Goal: Check status: Check status

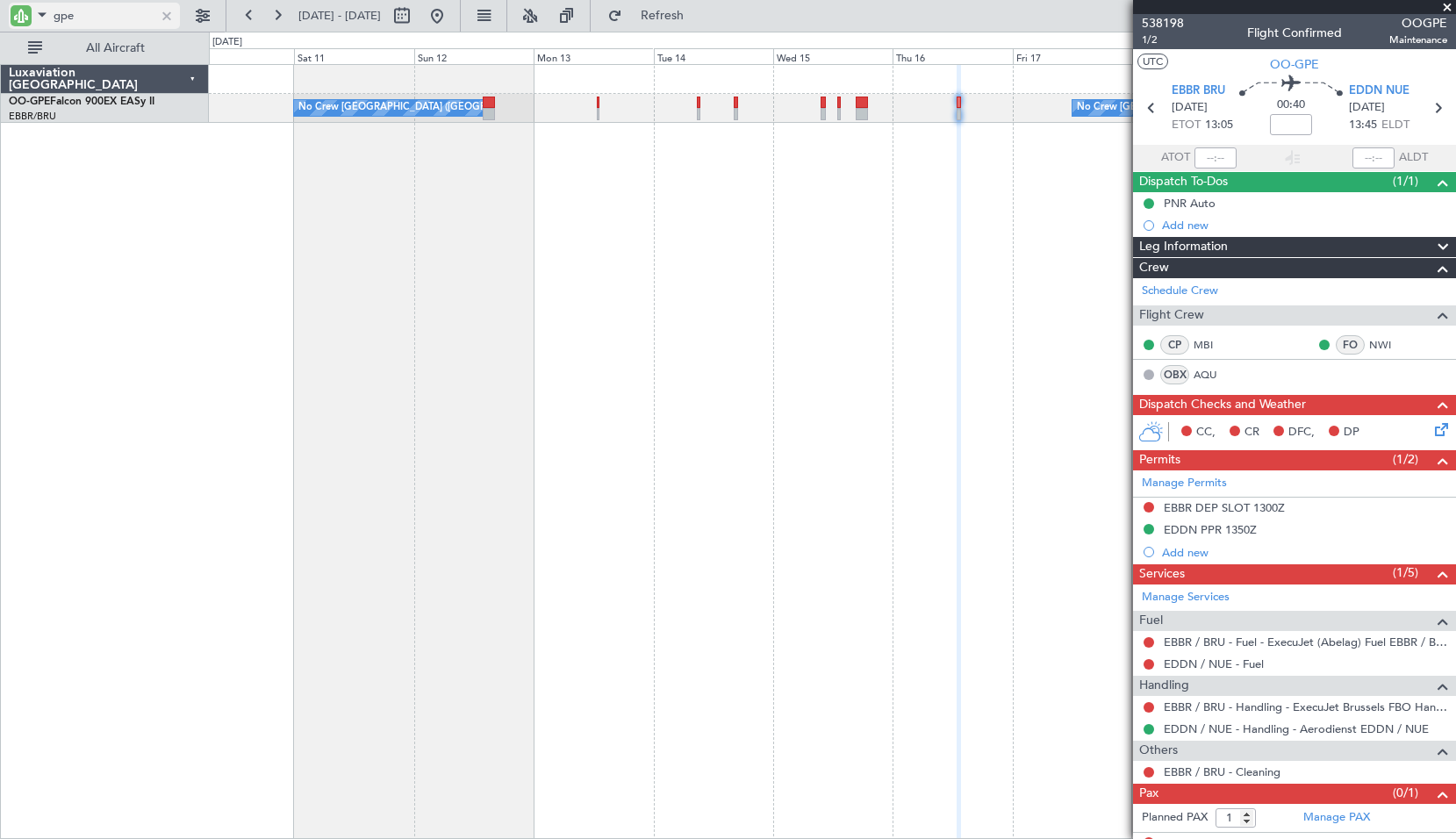
click at [171, 13] on div at bounding box center [166, 16] width 19 height 19
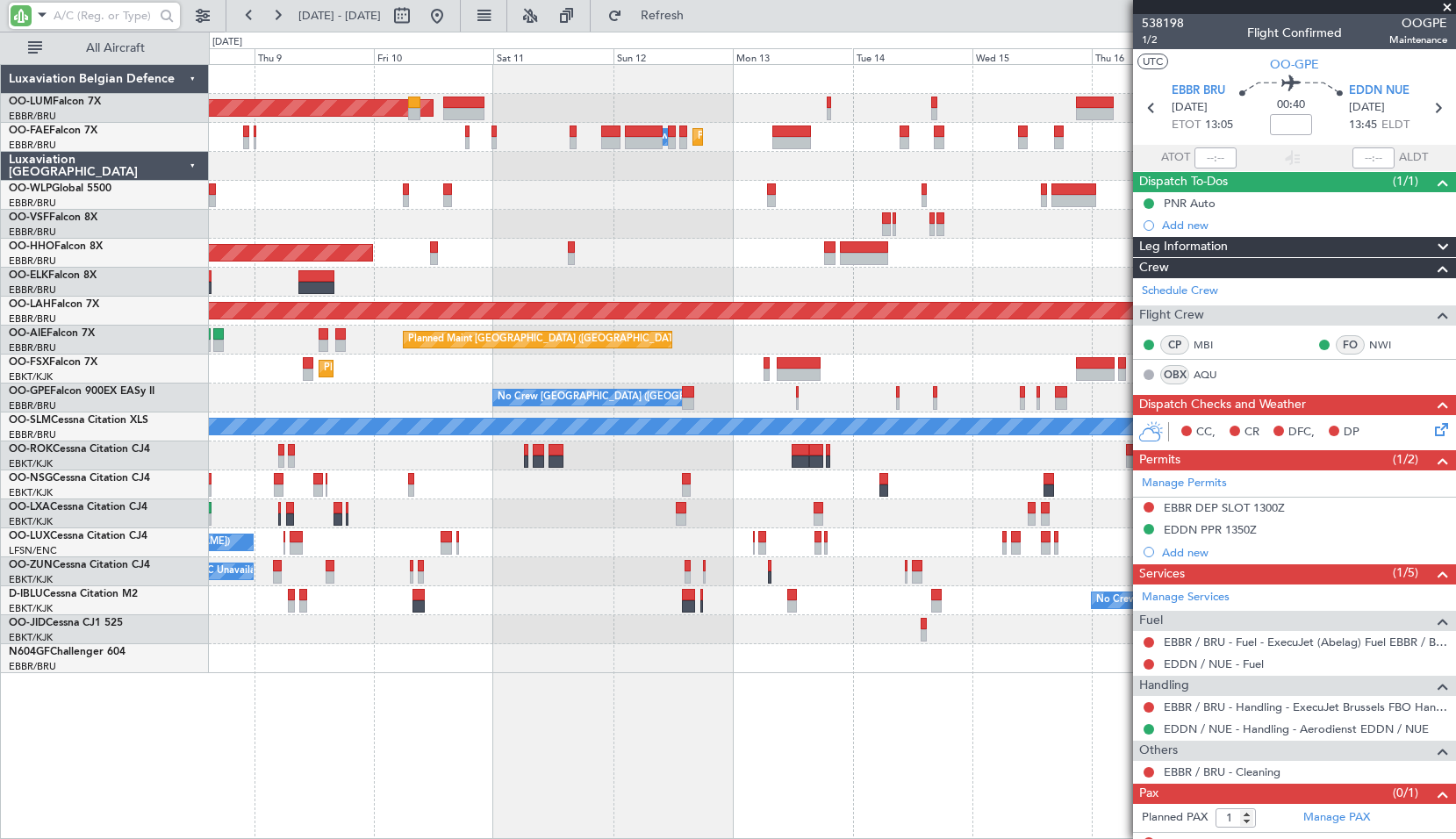
click at [655, 661] on div "Planned Maint Brussels (Brussels National) AOG Maint Sibiu Planned Maint Brusse…" at bounding box center [832, 369] width 1246 height 608
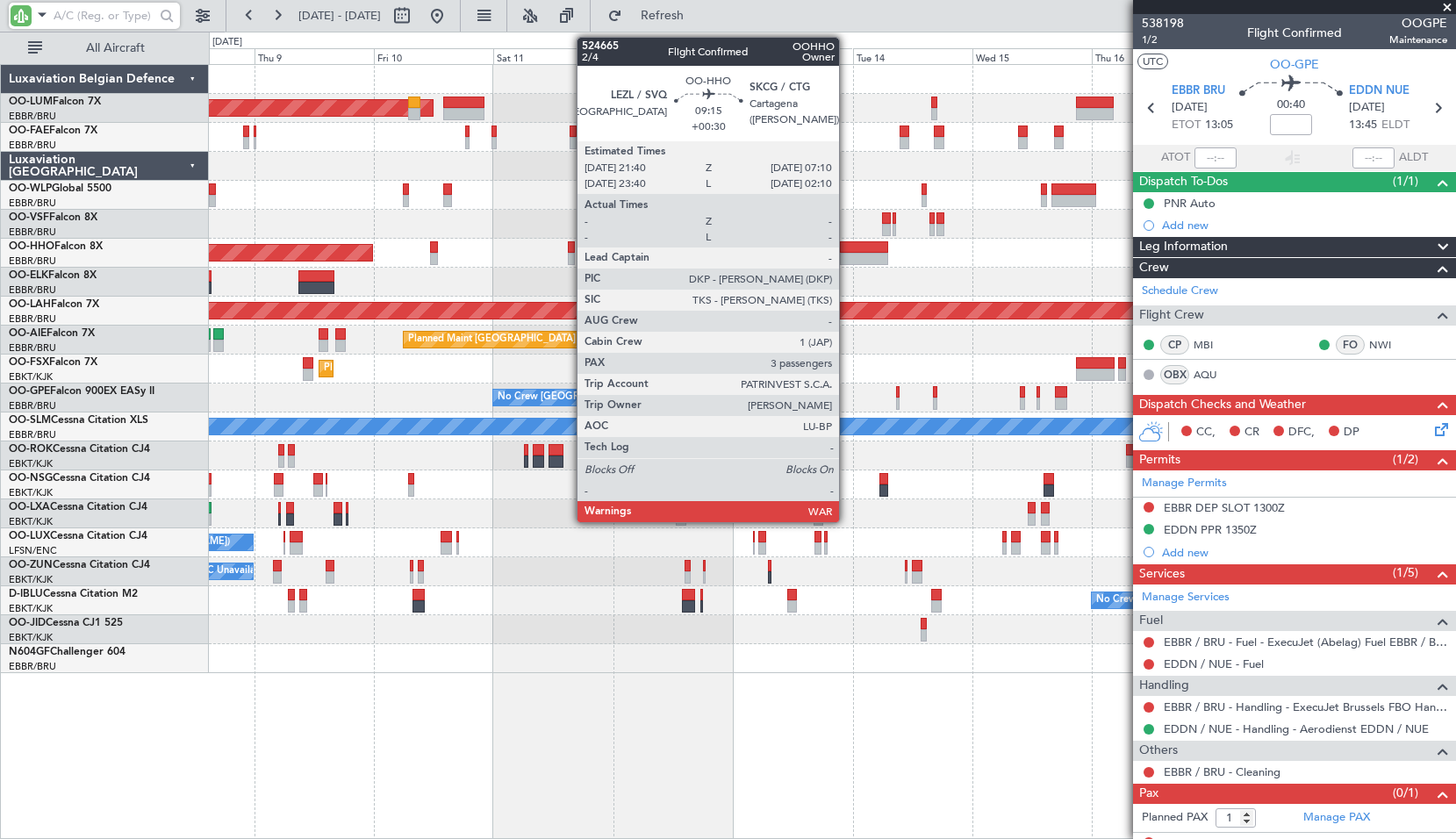
click at [847, 249] on div at bounding box center [863, 247] width 47 height 12
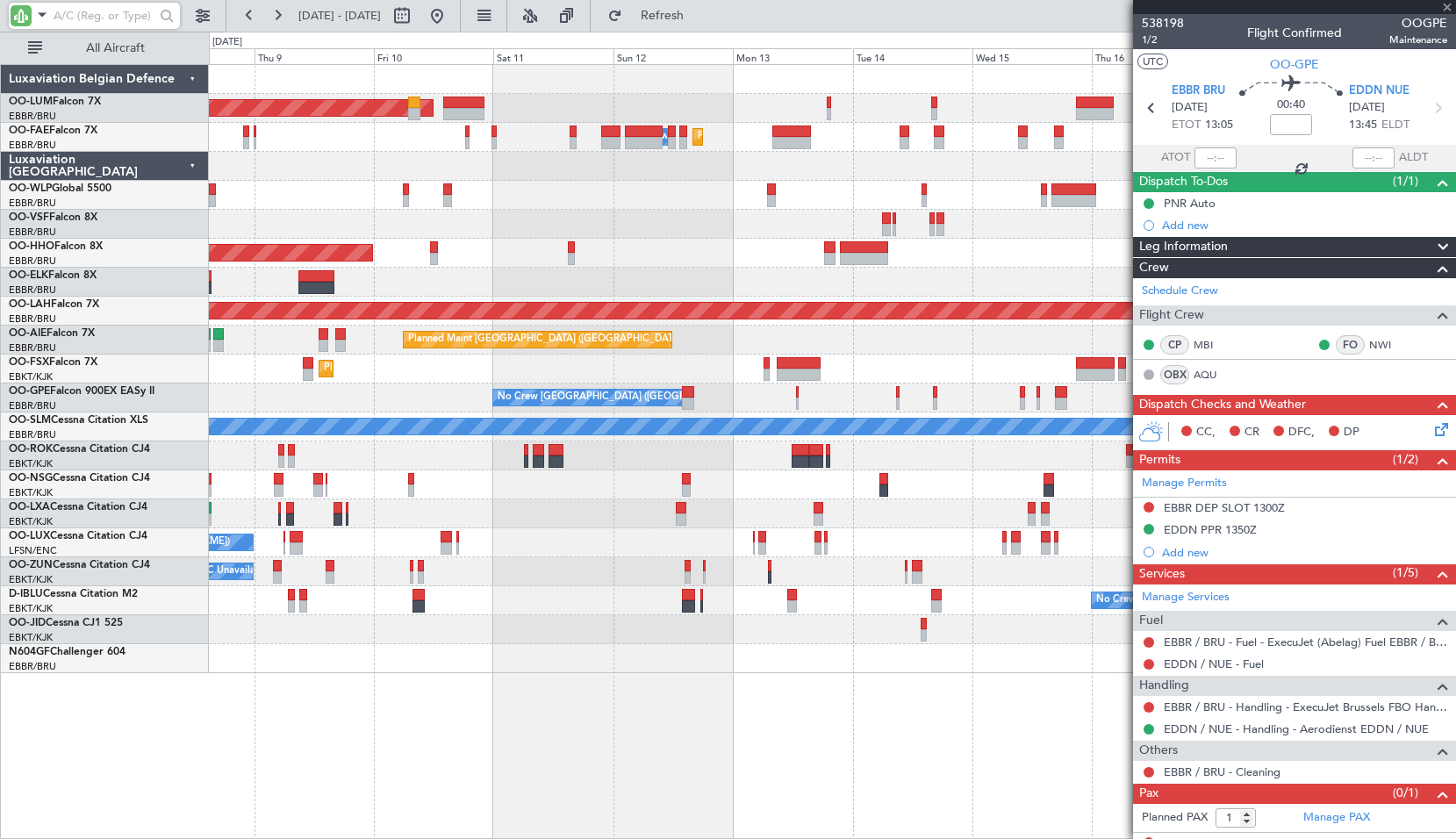
type input "+00:30"
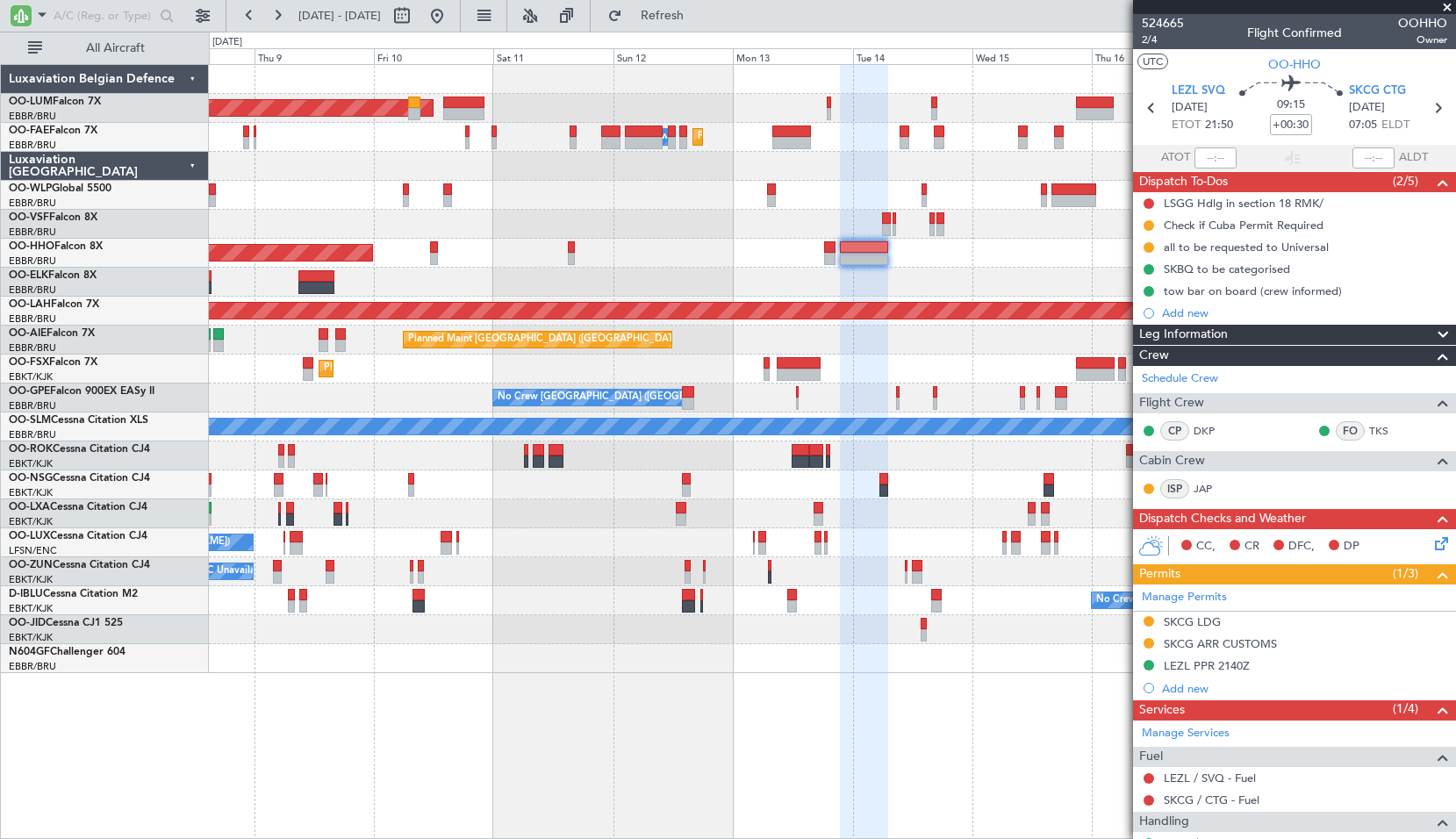
click at [1449, 10] on span at bounding box center [1447, 7] width 18 height 16
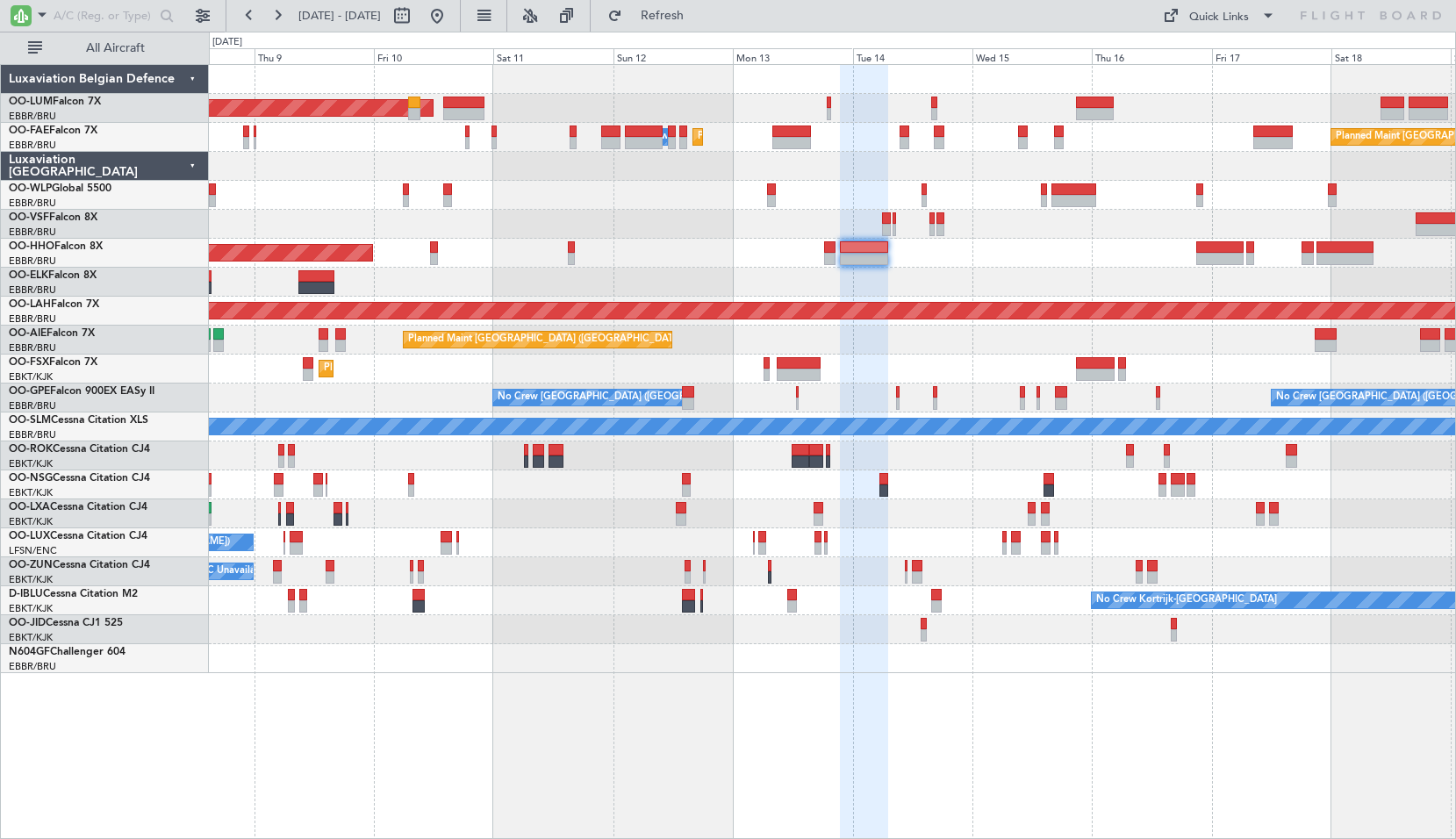
type input "0"
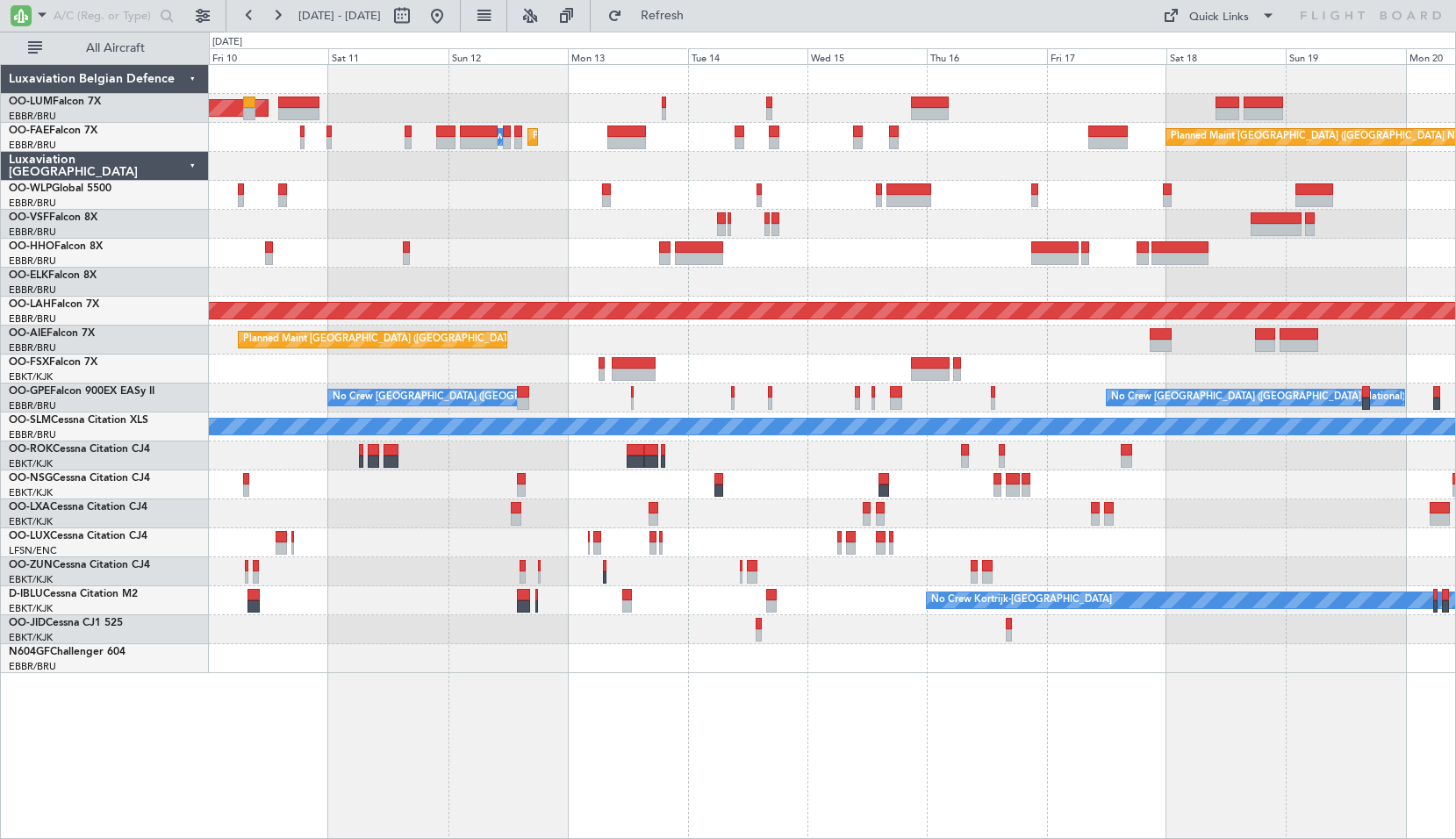
click at [474, 224] on div "Planned Maint Brussels (Brussels National) AOG Maint Sibiu Planned Maint Melsbr…" at bounding box center [832, 369] width 1246 height 608
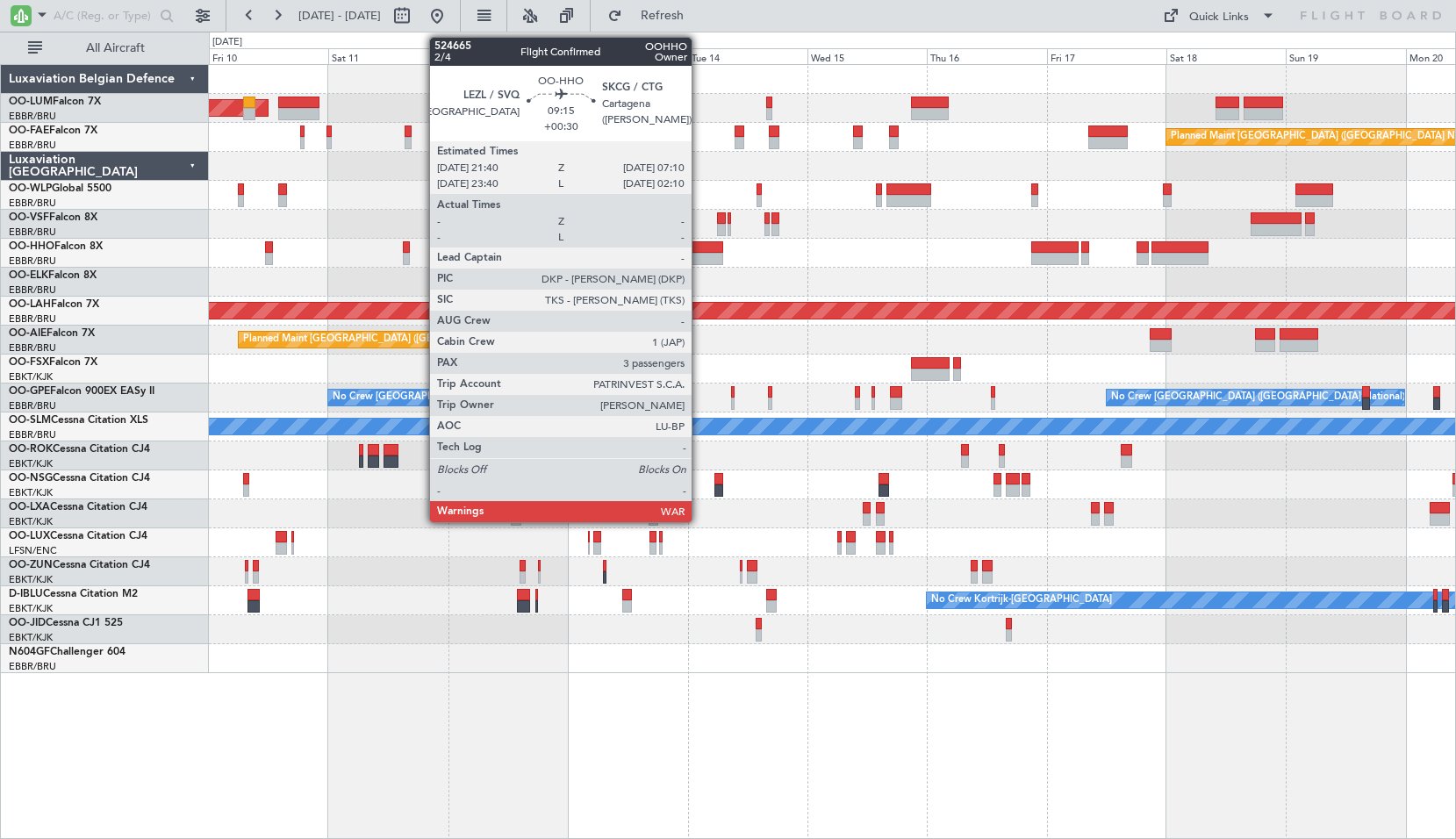
click at [700, 244] on div at bounding box center [698, 247] width 47 height 12
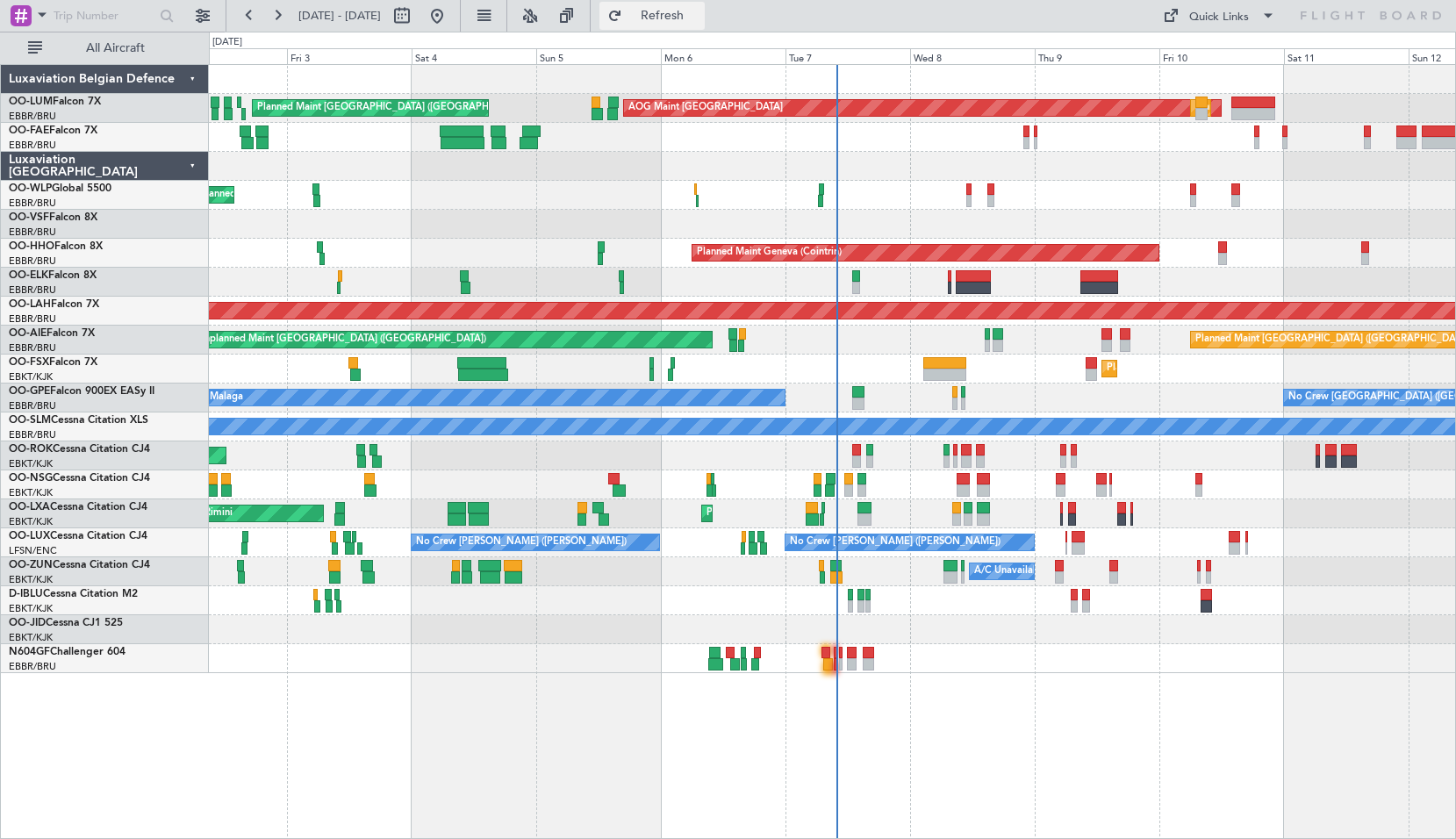
click at [700, 18] on span "Refresh" at bounding box center [663, 15] width 74 height 12
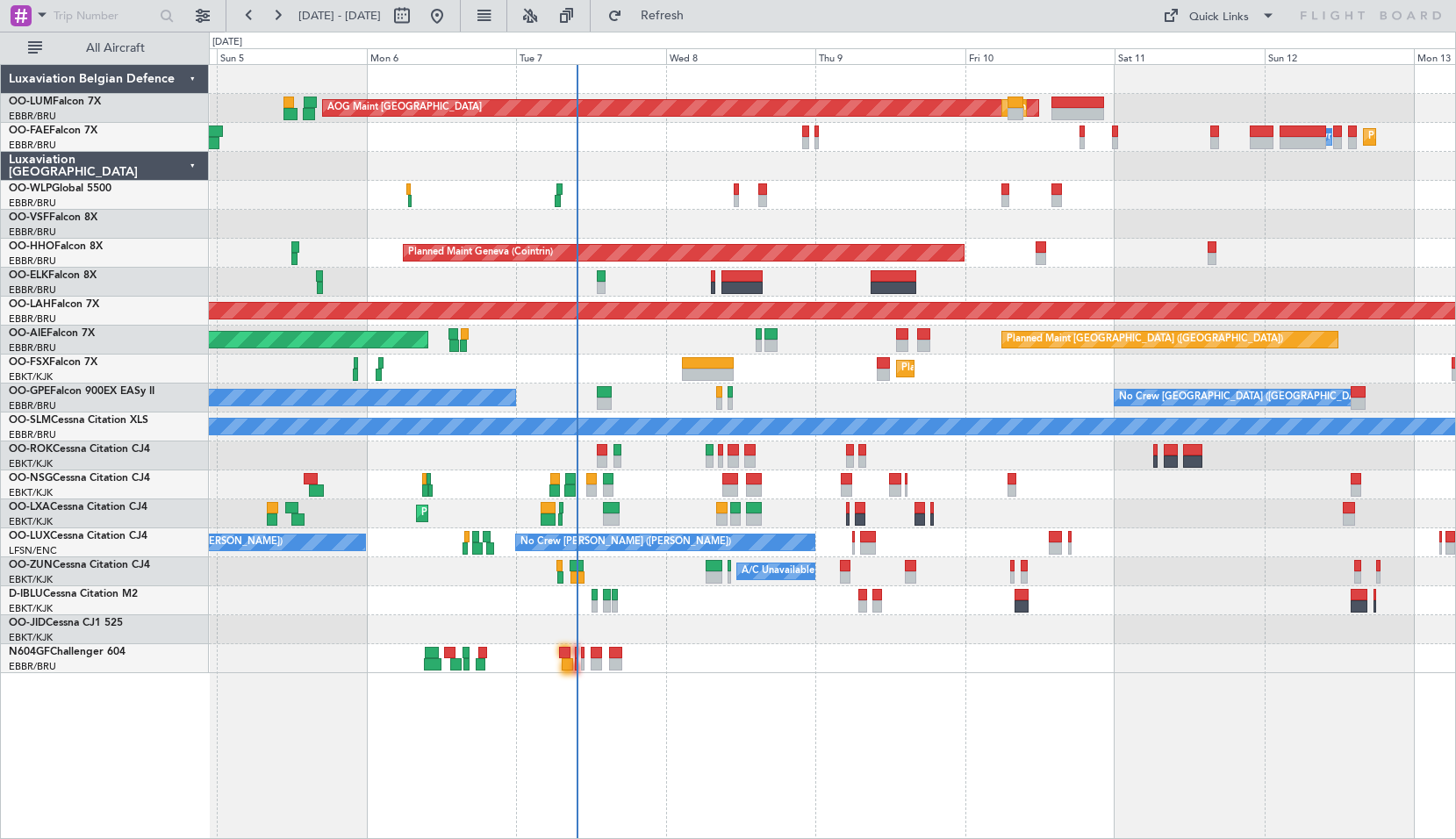
click at [841, 702] on div "AOG Maint [GEOGRAPHIC_DATA] Planned Maint [GEOGRAPHIC_DATA] ([GEOGRAPHIC_DATA])…" at bounding box center [832, 451] width 1247 height 774
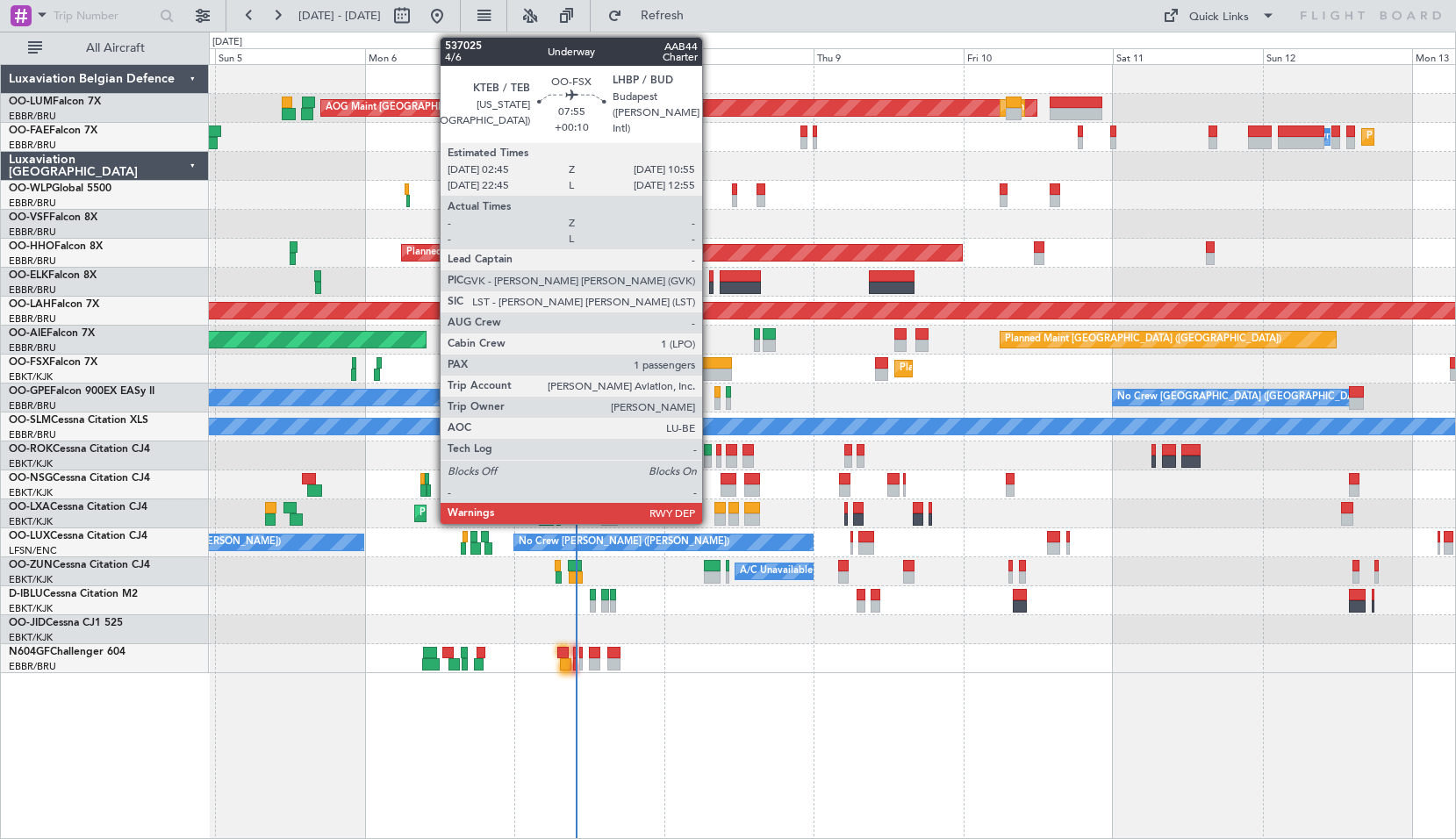
click at [707, 368] on div at bounding box center [706, 362] width 52 height 12
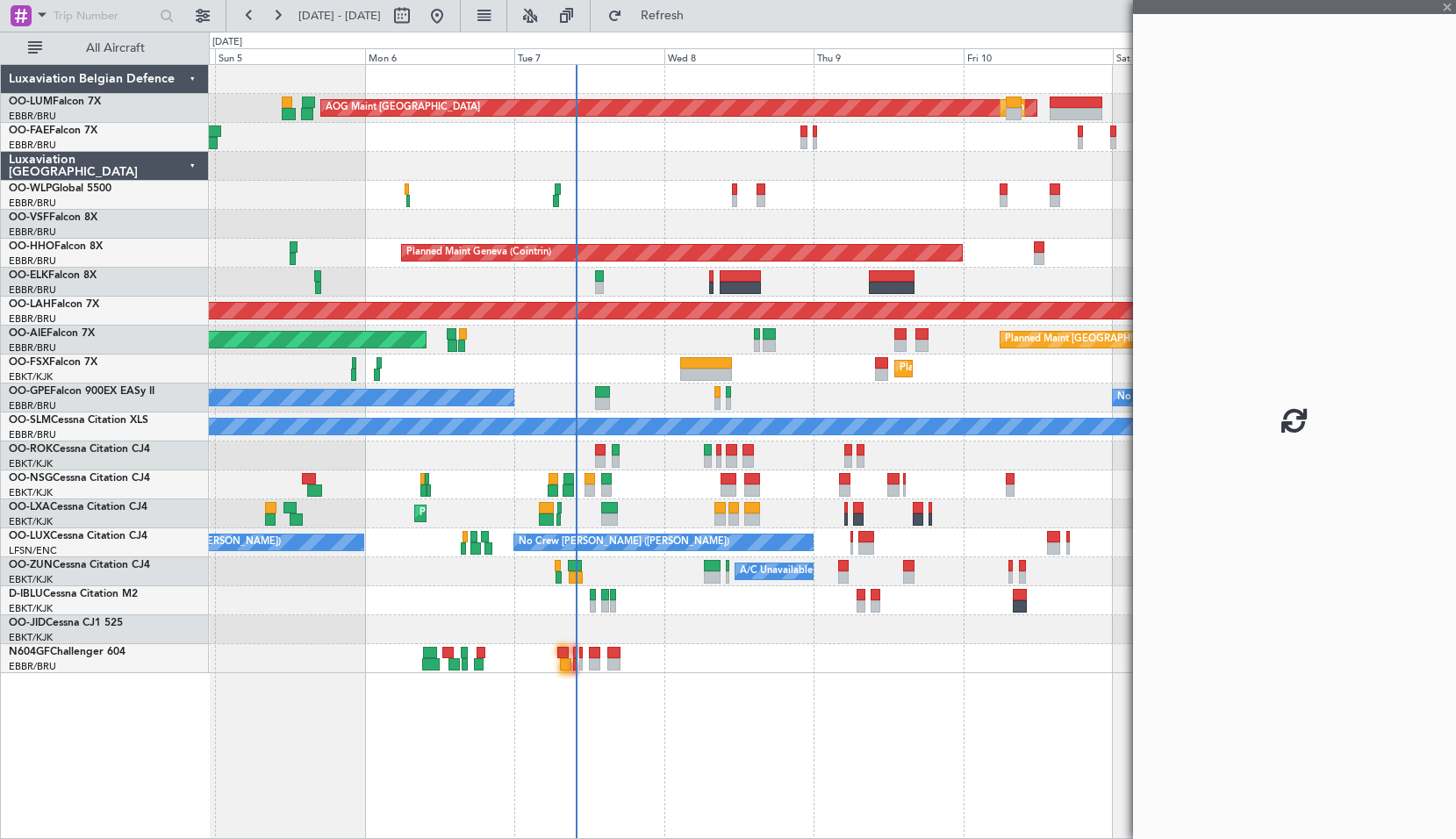
click at [707, 368] on div at bounding box center [706, 362] width 52 height 12
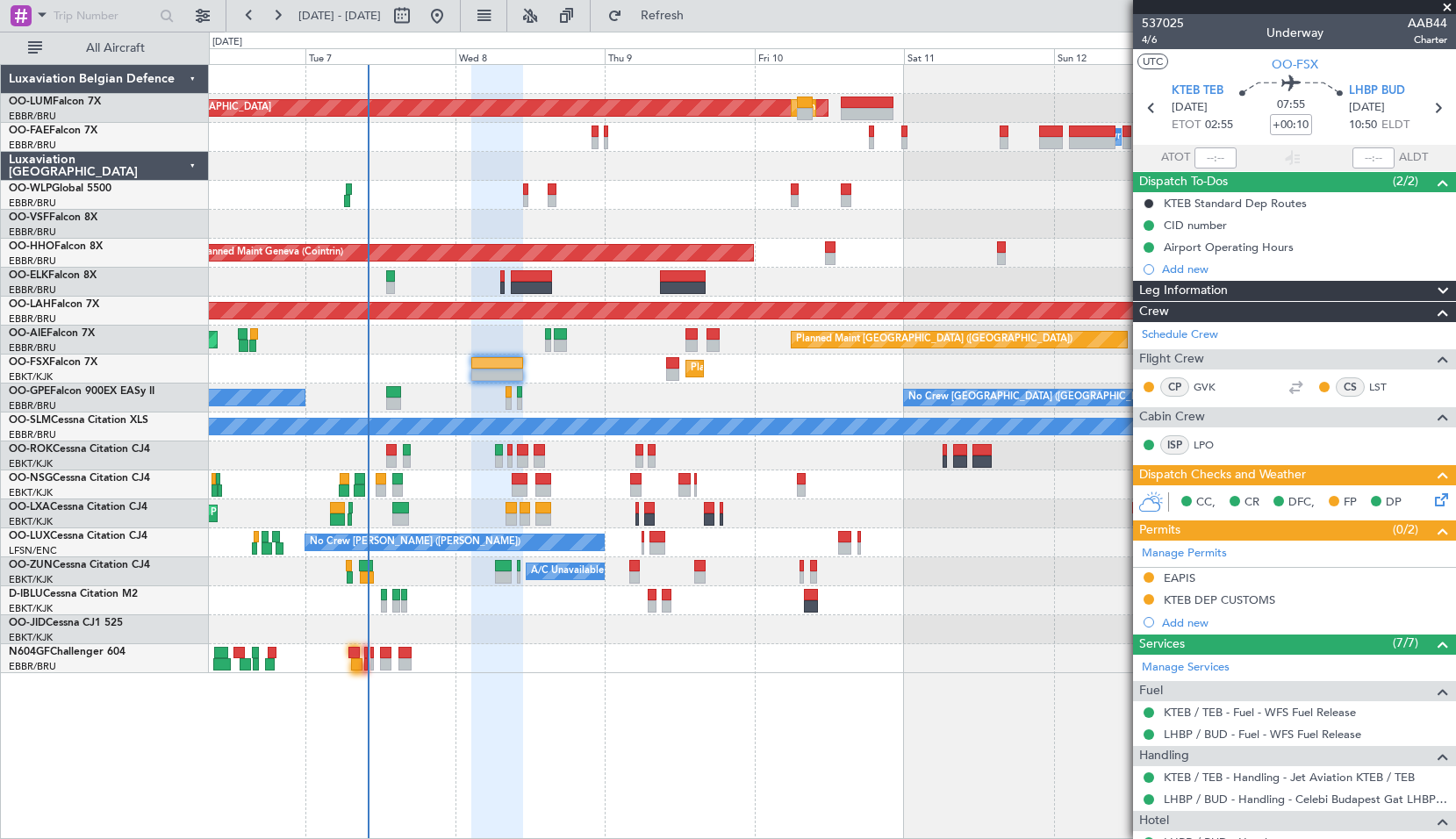
click at [740, 713] on div "AOG Maint [GEOGRAPHIC_DATA] Planned Maint [GEOGRAPHIC_DATA] ([GEOGRAPHIC_DATA])…" at bounding box center [832, 451] width 1247 height 774
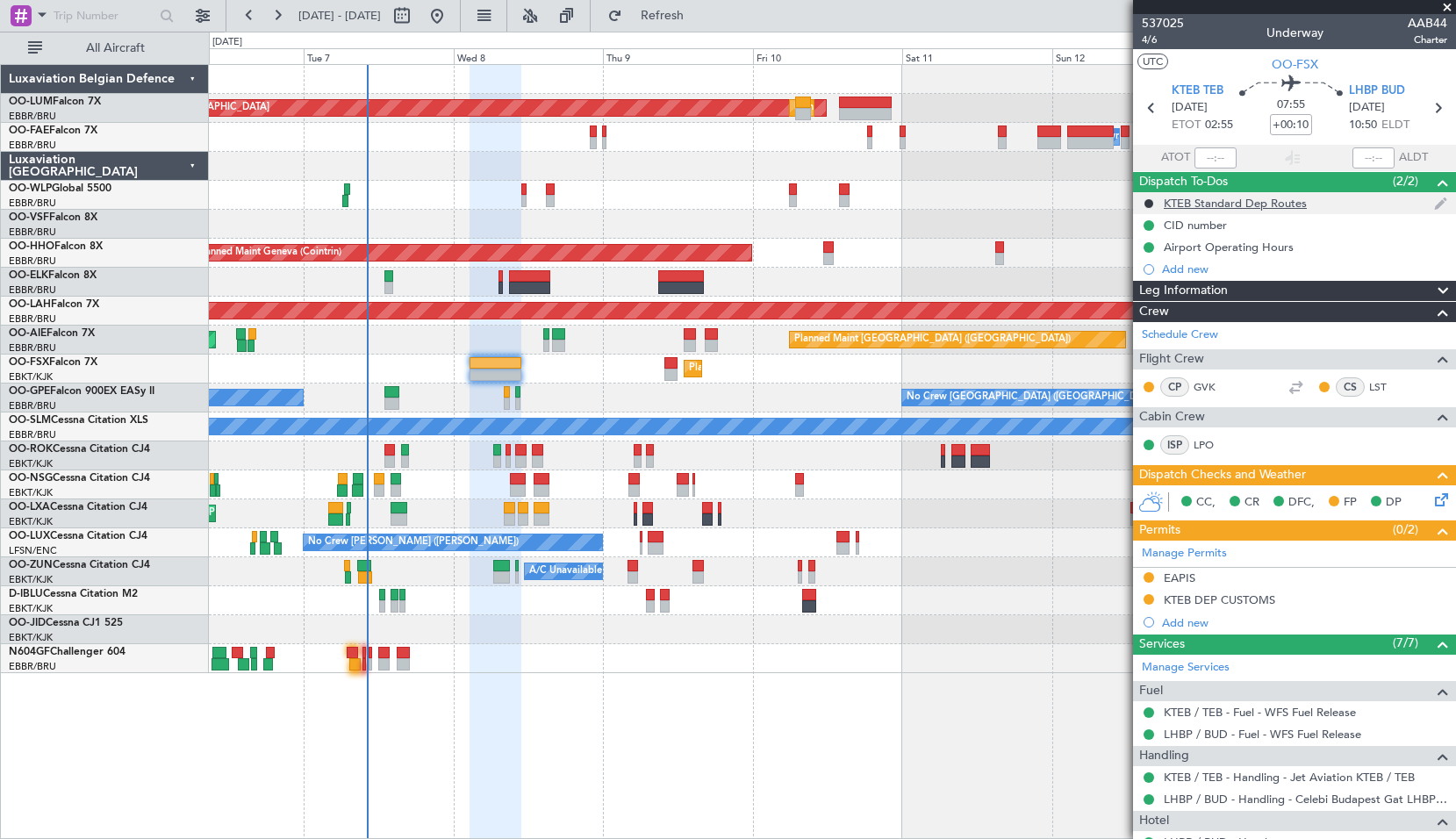
click at [1233, 202] on div "KTEB Standard Dep Routes" at bounding box center [1235, 203] width 143 height 15
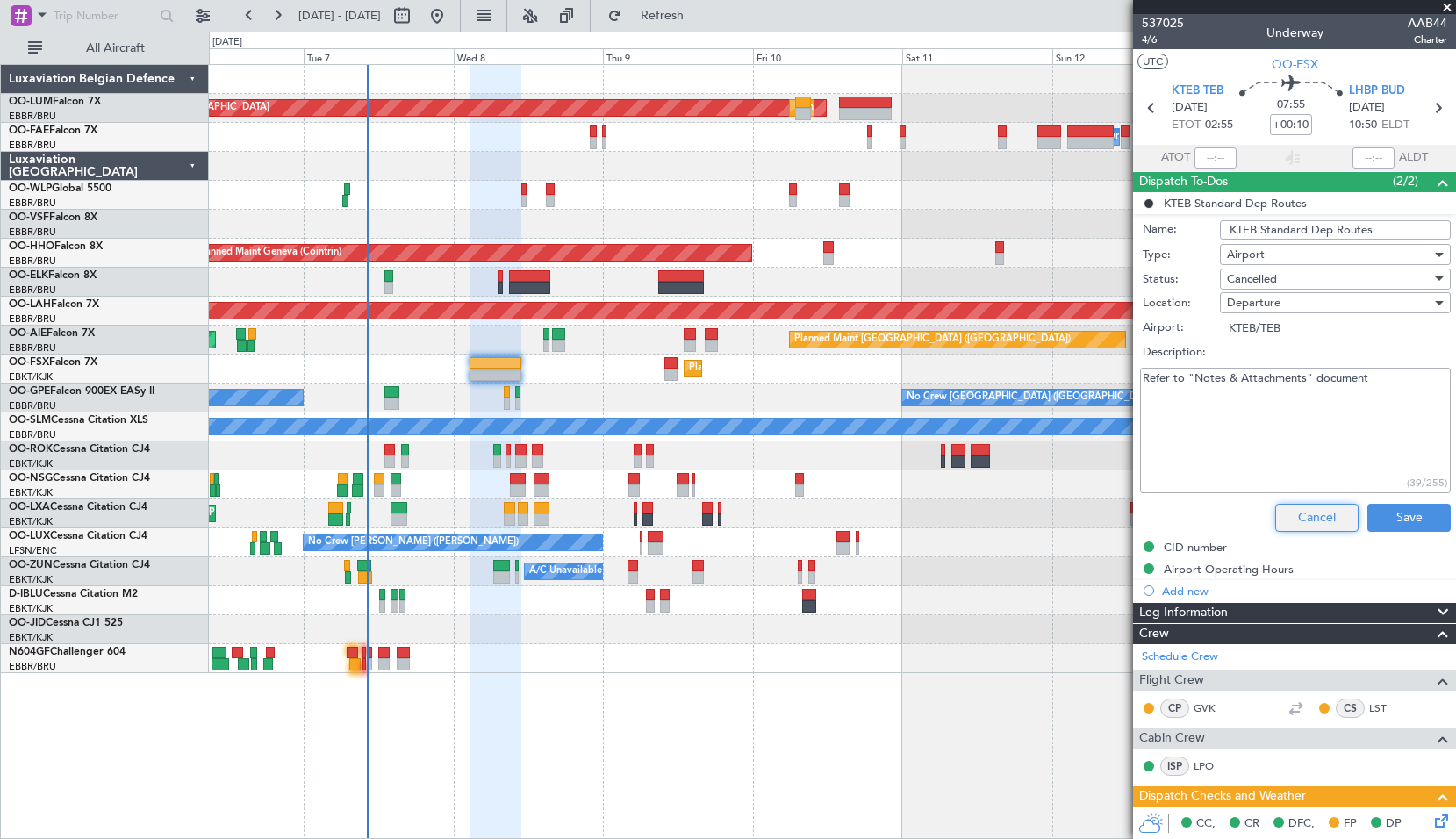
click at [1286, 517] on button "Cancel" at bounding box center [1316, 517] width 83 height 28
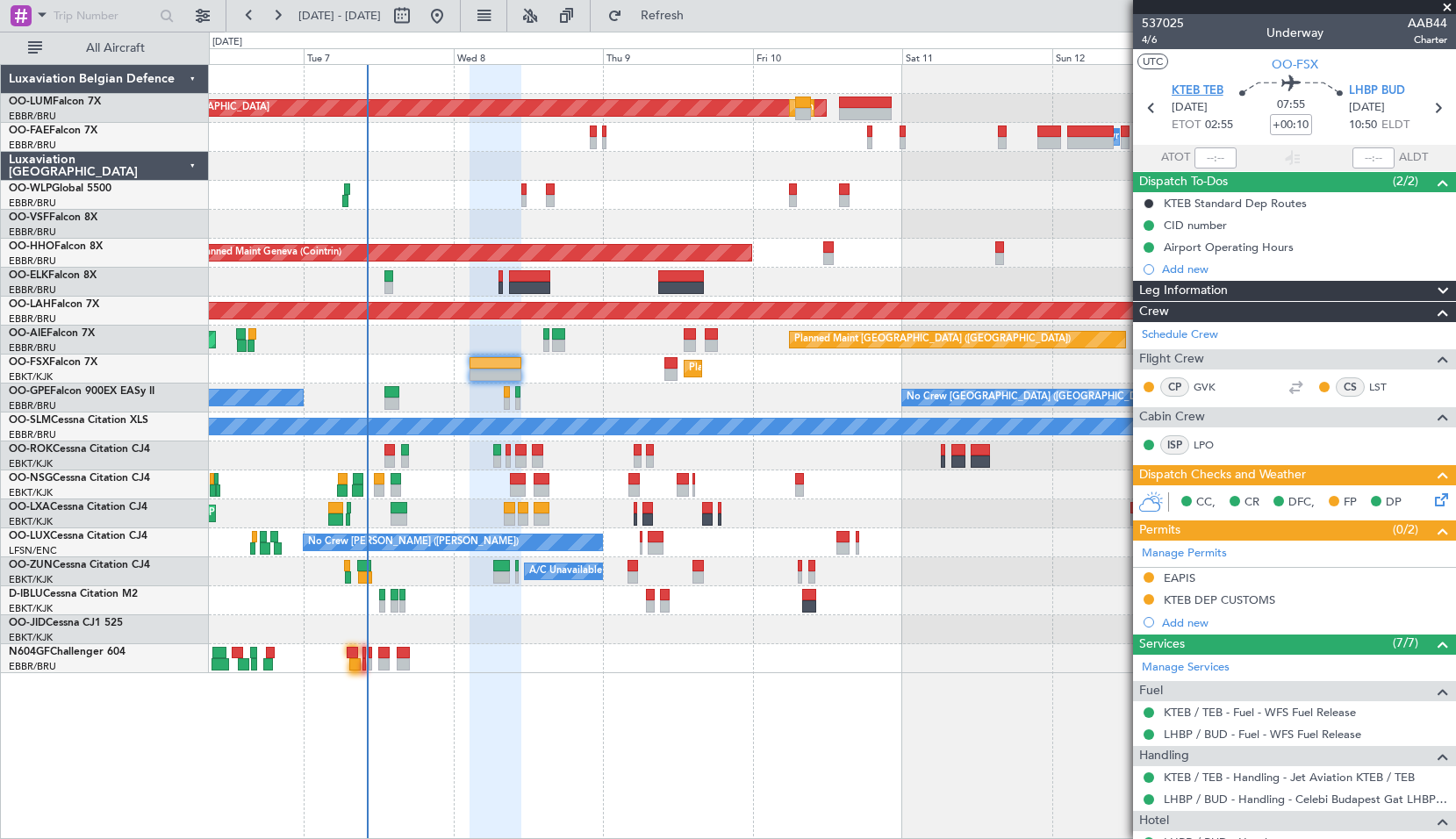
click at [1182, 91] on span "KTEB TEB" at bounding box center [1197, 91] width 52 height 18
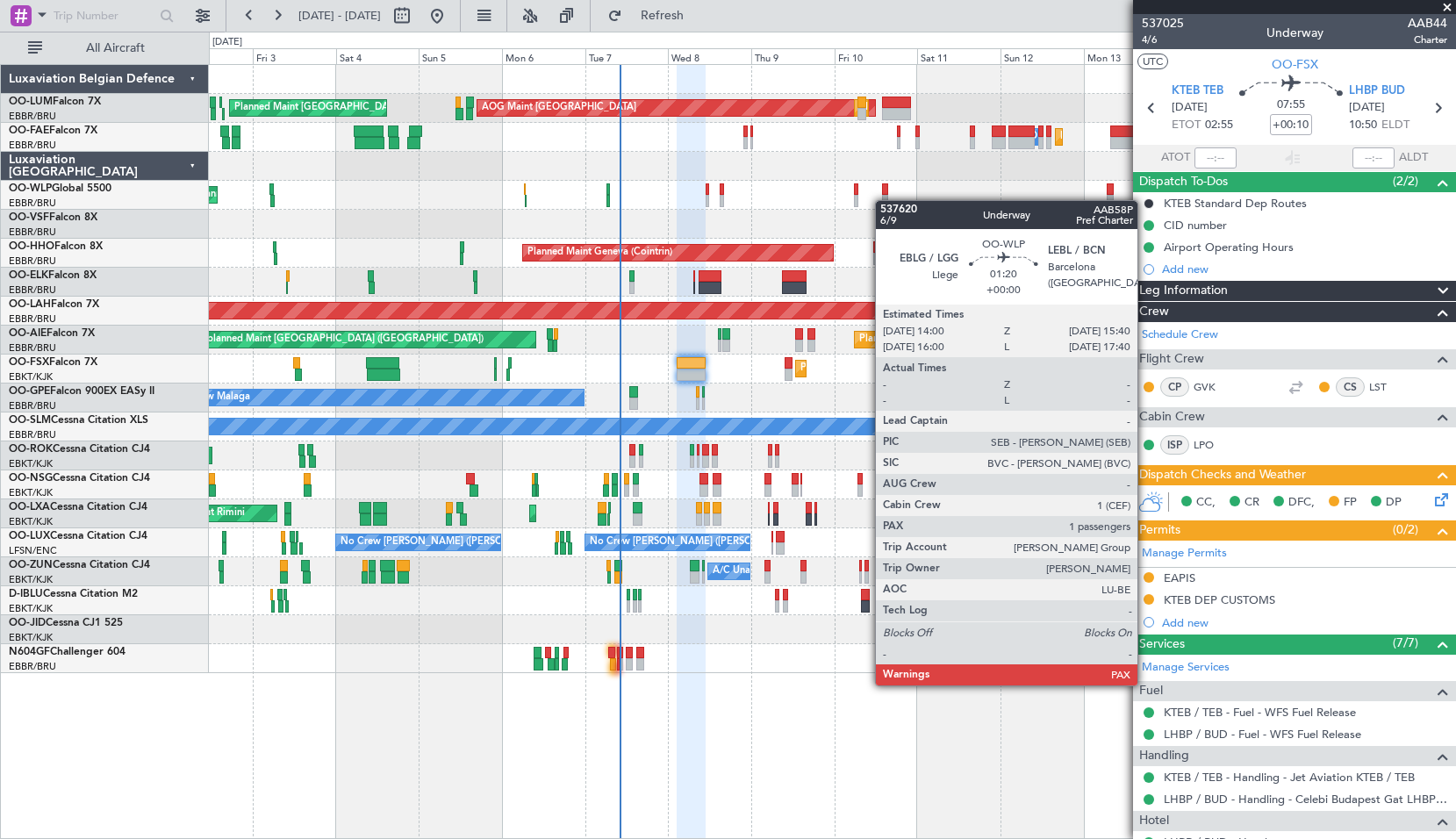
click at [337, 200] on div "Planned Maint Milan (Linate)" at bounding box center [832, 195] width 1246 height 29
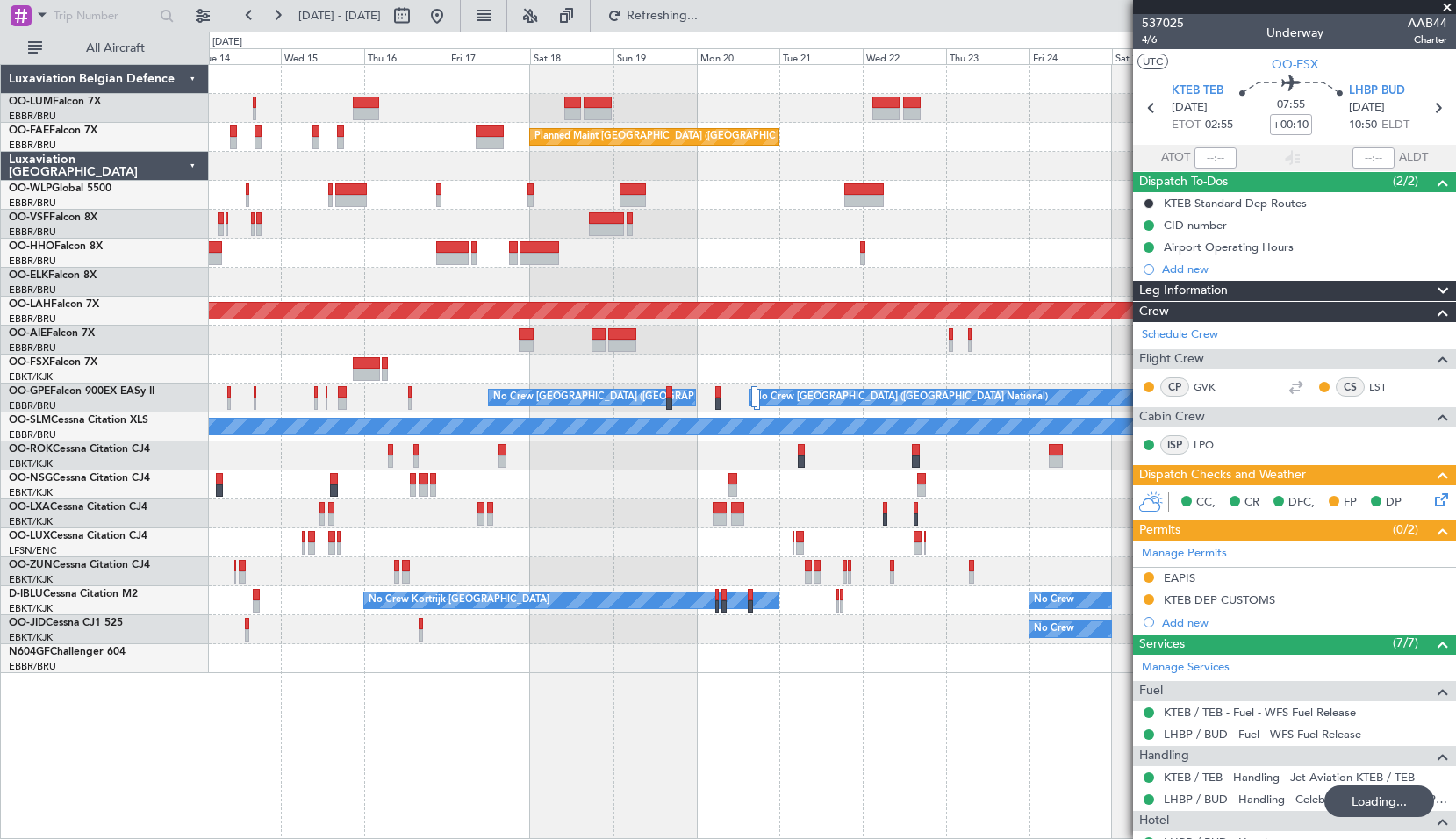
click at [493, 180] on div at bounding box center [832, 165] width 1246 height 29
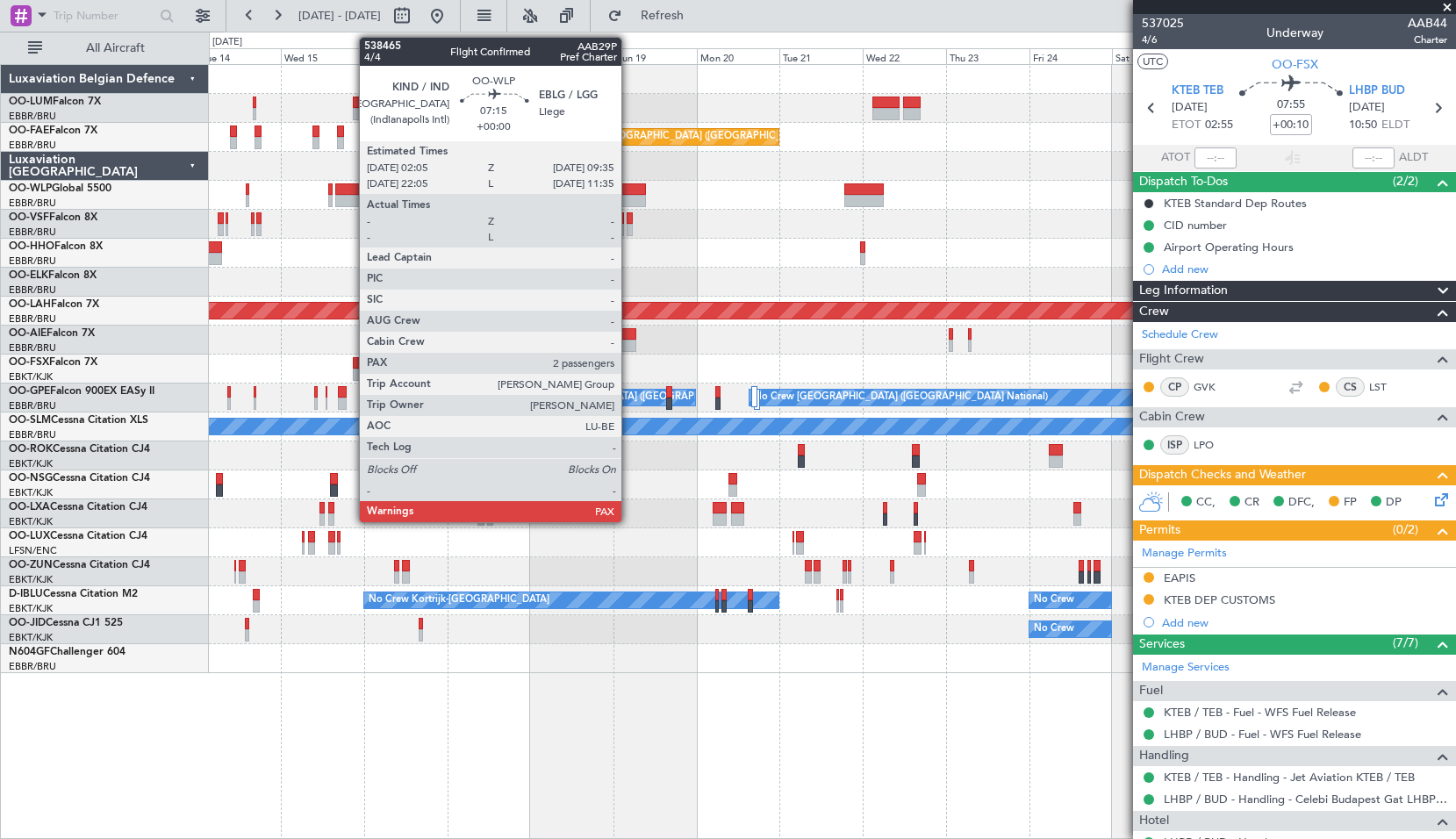
click at [630, 194] on div at bounding box center [632, 188] width 26 height 12
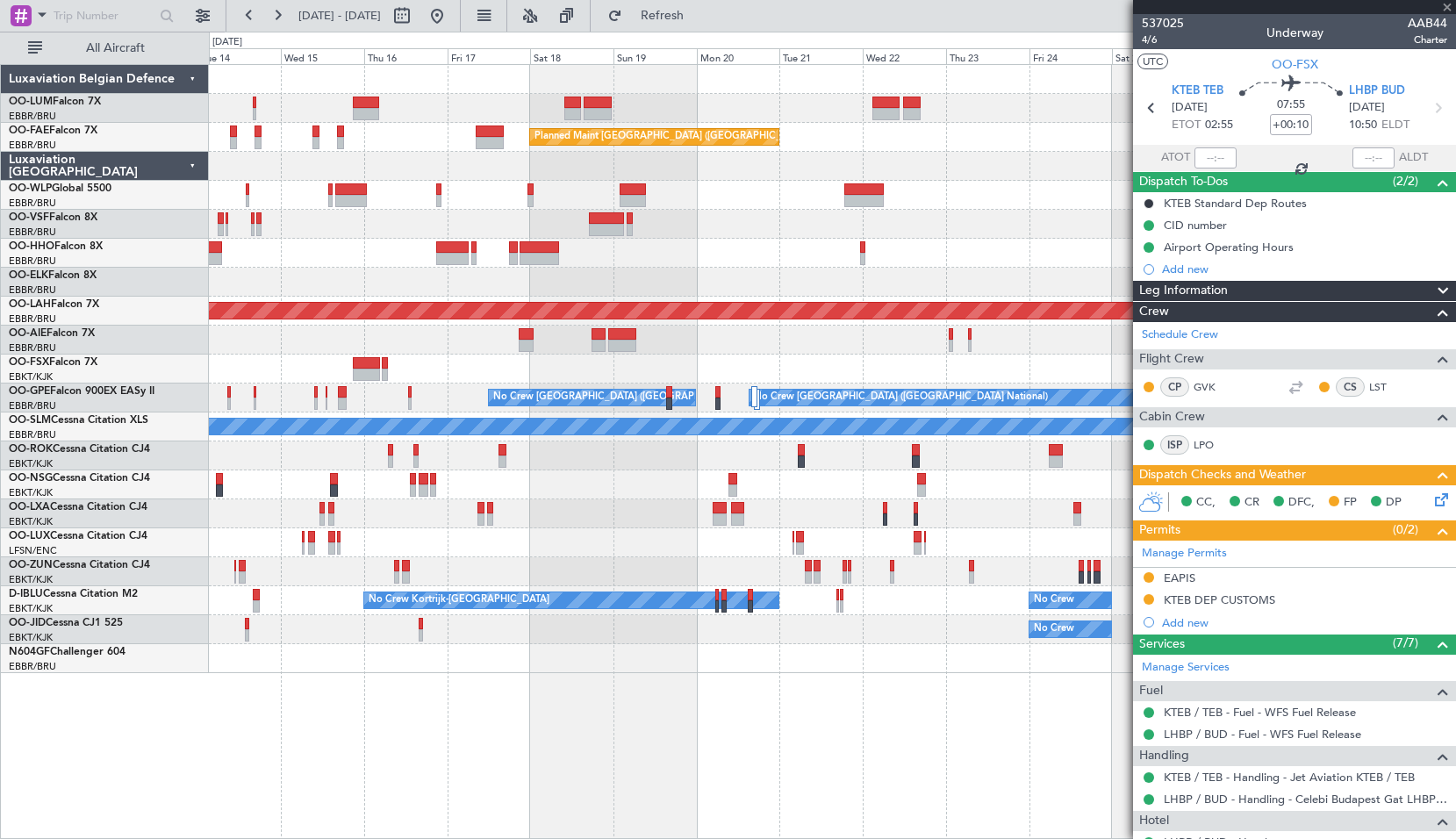
click at [758, 198] on div at bounding box center [832, 195] width 1246 height 29
type input "2"
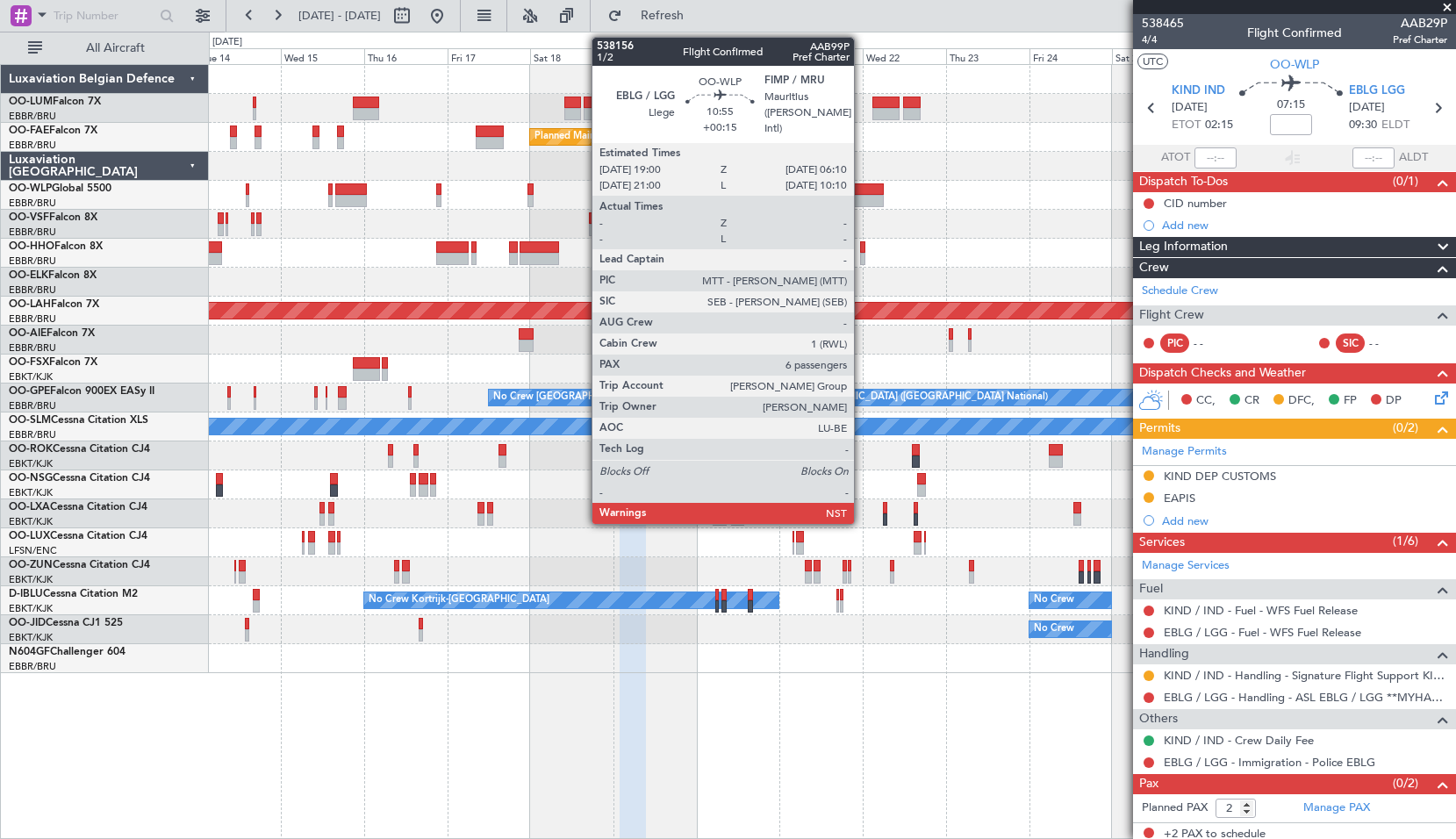
click at [862, 187] on div at bounding box center [863, 188] width 40 height 12
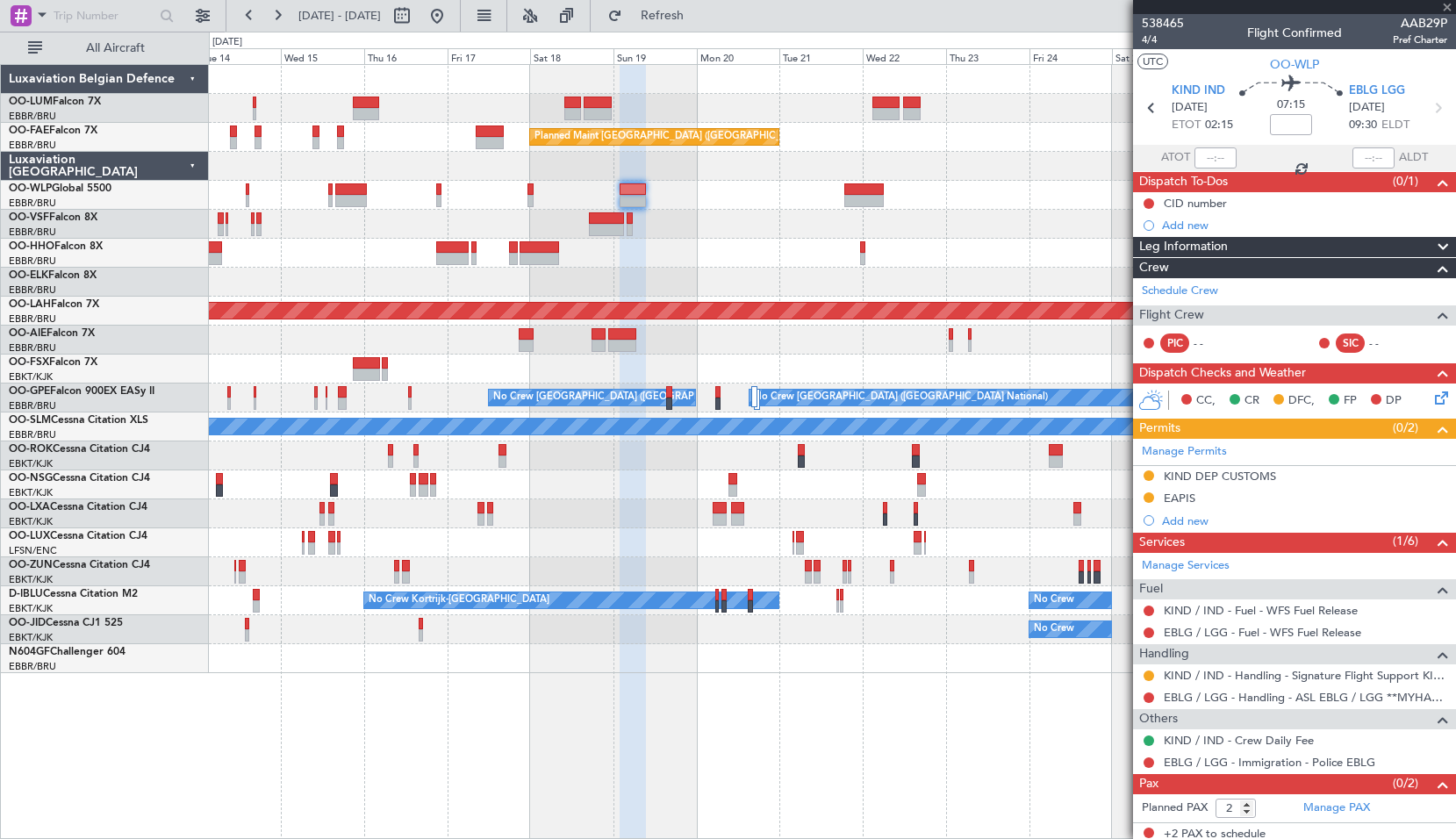
click at [993, 193] on div at bounding box center [832, 195] width 1246 height 29
type input "+00:15"
type input "6"
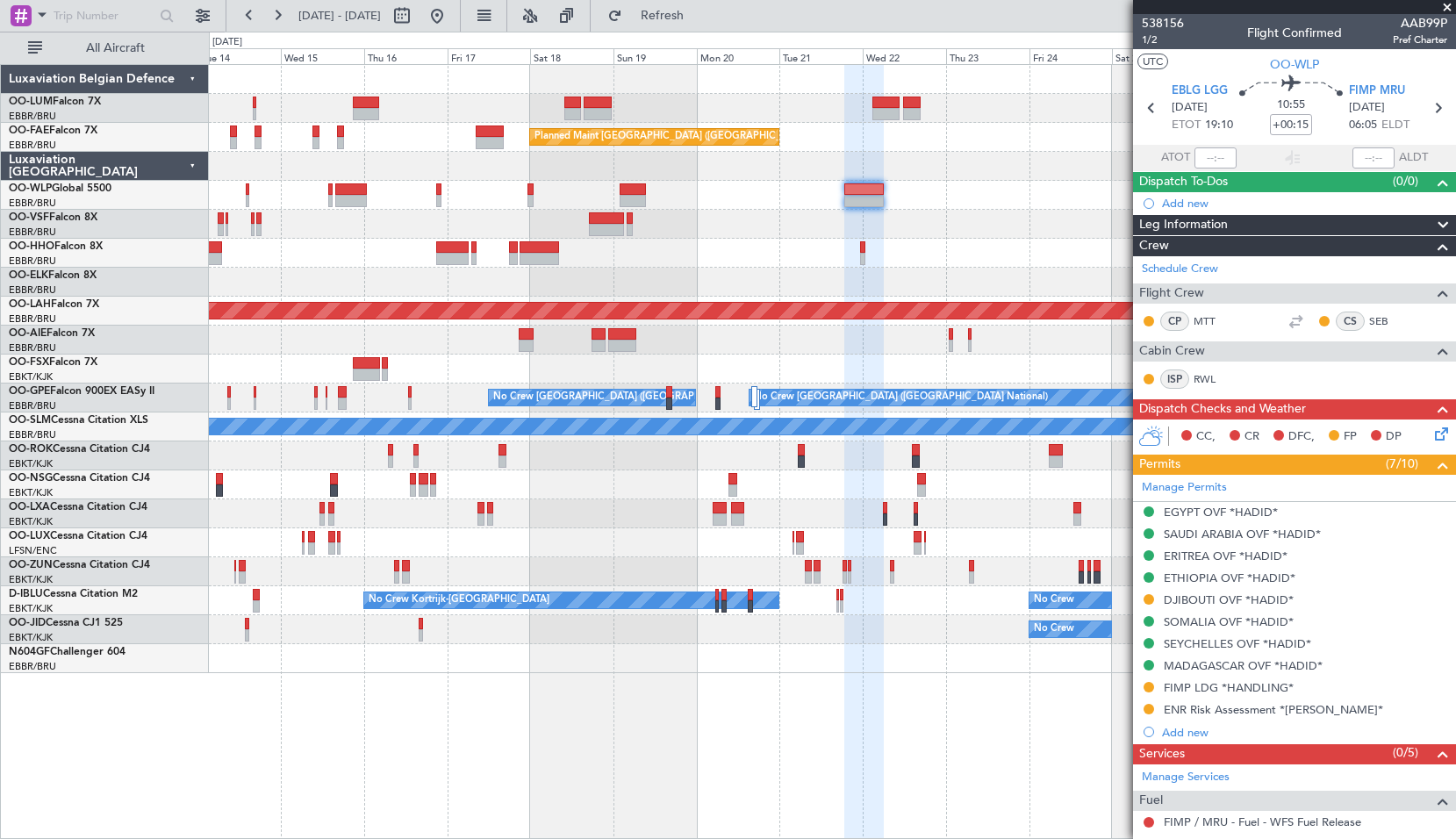
click at [568, 754] on div "Planned Maint Kortrijk-[GEOGRAPHIC_DATA] Owner [GEOGRAPHIC_DATA] Owner [GEOGRAP…" at bounding box center [832, 451] width 1247 height 774
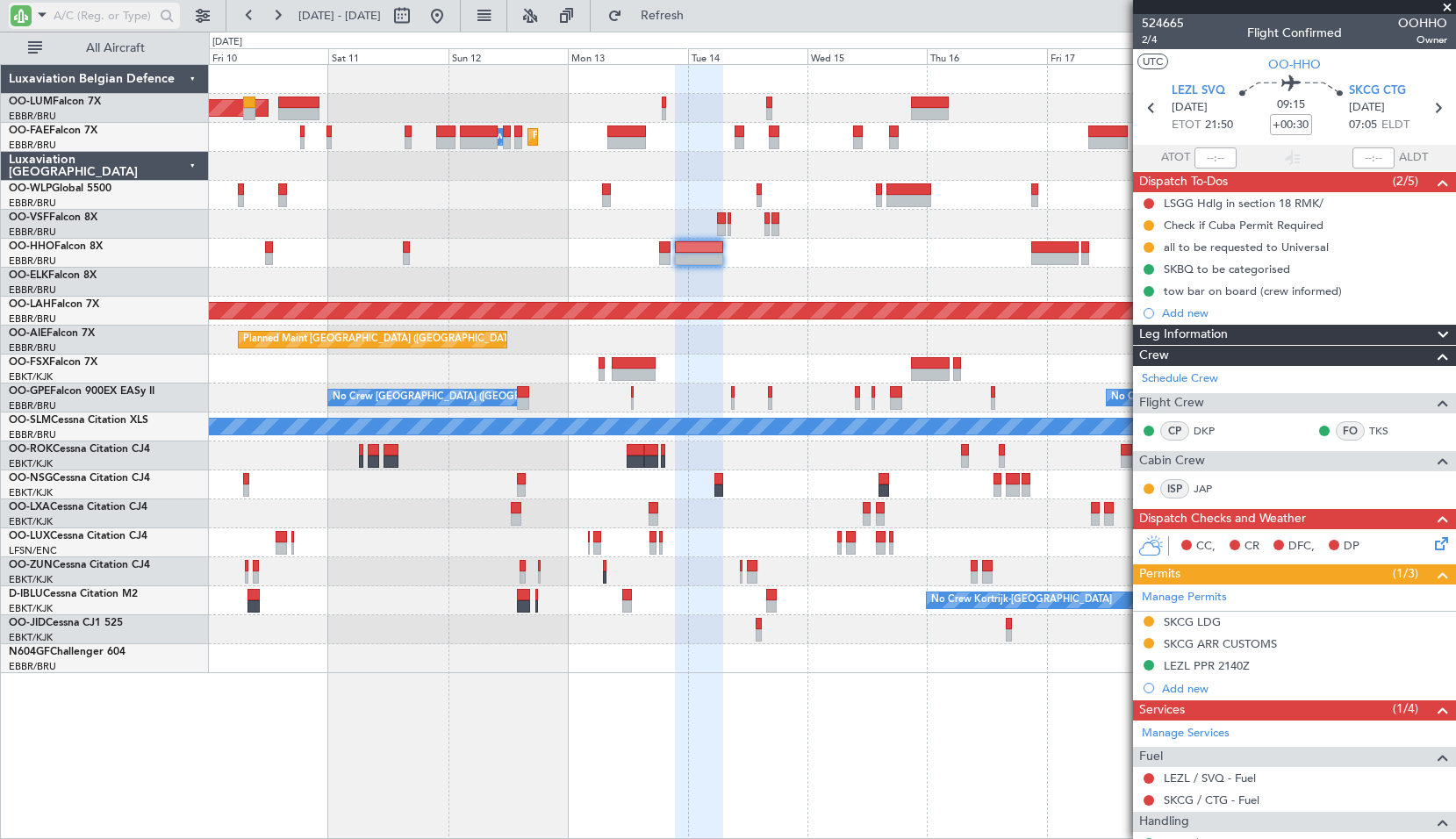
click at [124, 14] on input "text" at bounding box center [104, 16] width 101 height 26
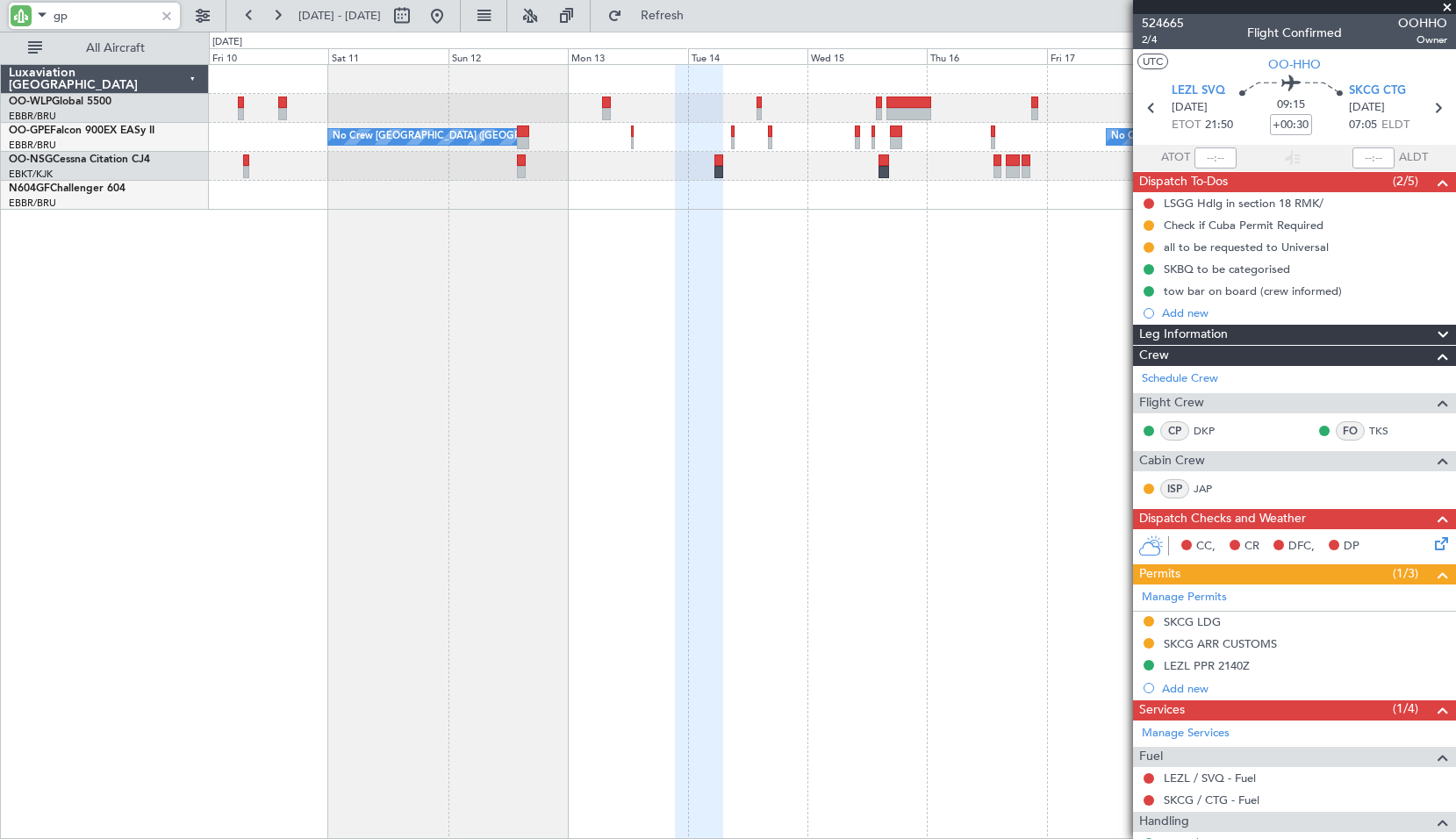
type input "gpe"
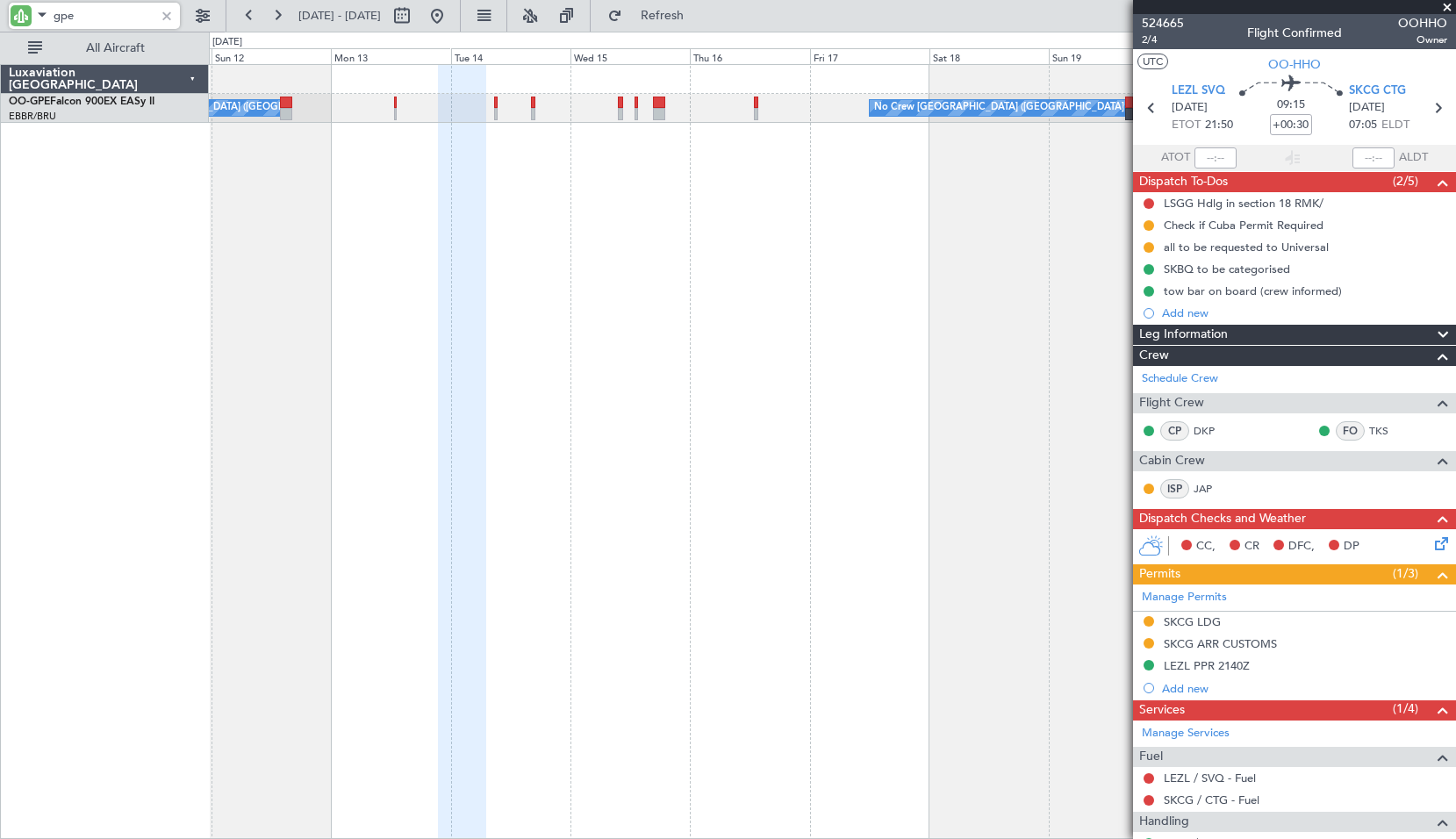
click at [735, 211] on div "No Crew Brussels (Brussels National) No Crew Brussels (Brussels National) No Cr…" at bounding box center [832, 451] width 1247 height 774
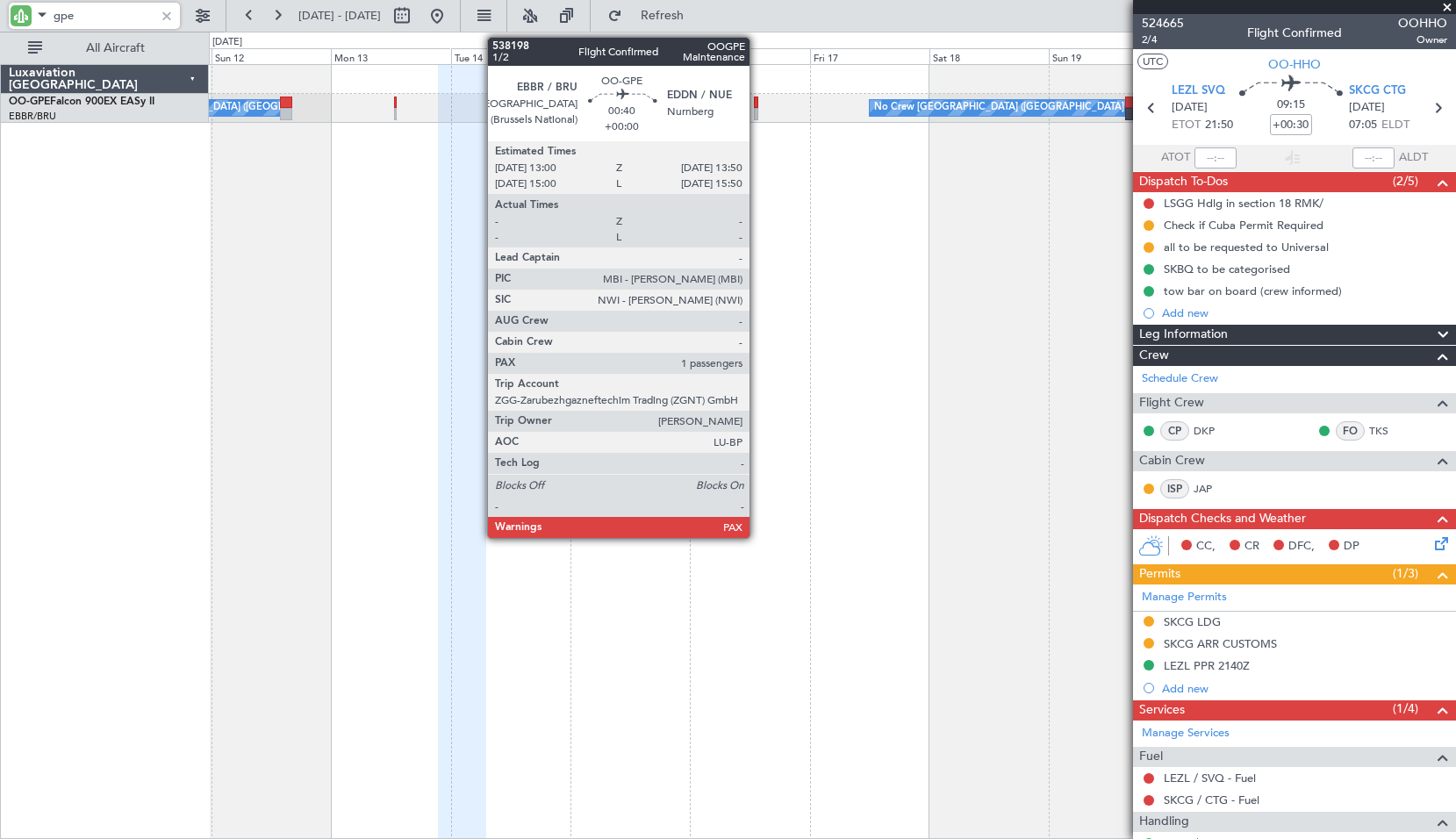
click at [757, 108] on div at bounding box center [756, 114] width 5 height 12
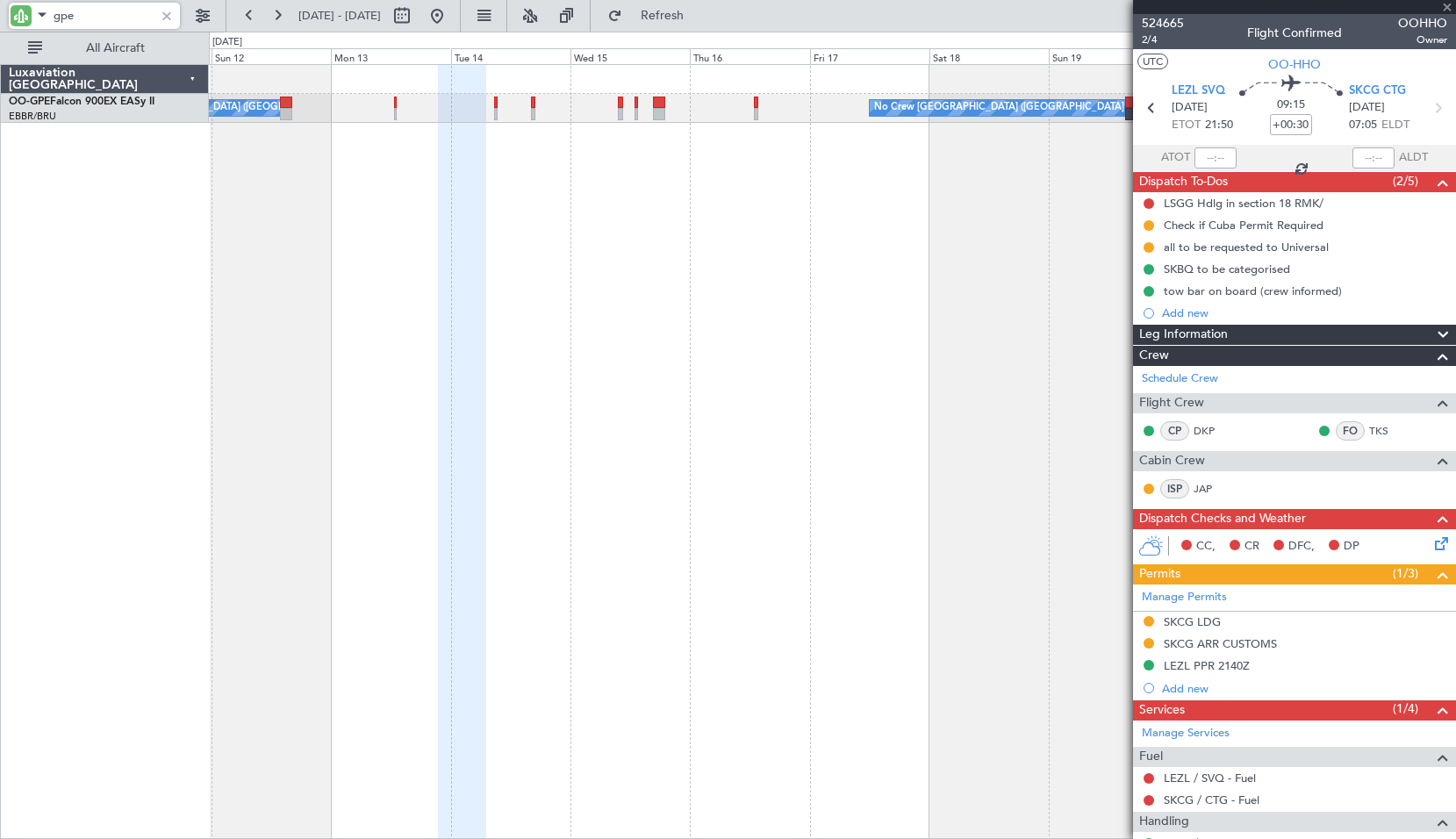
type input "1"
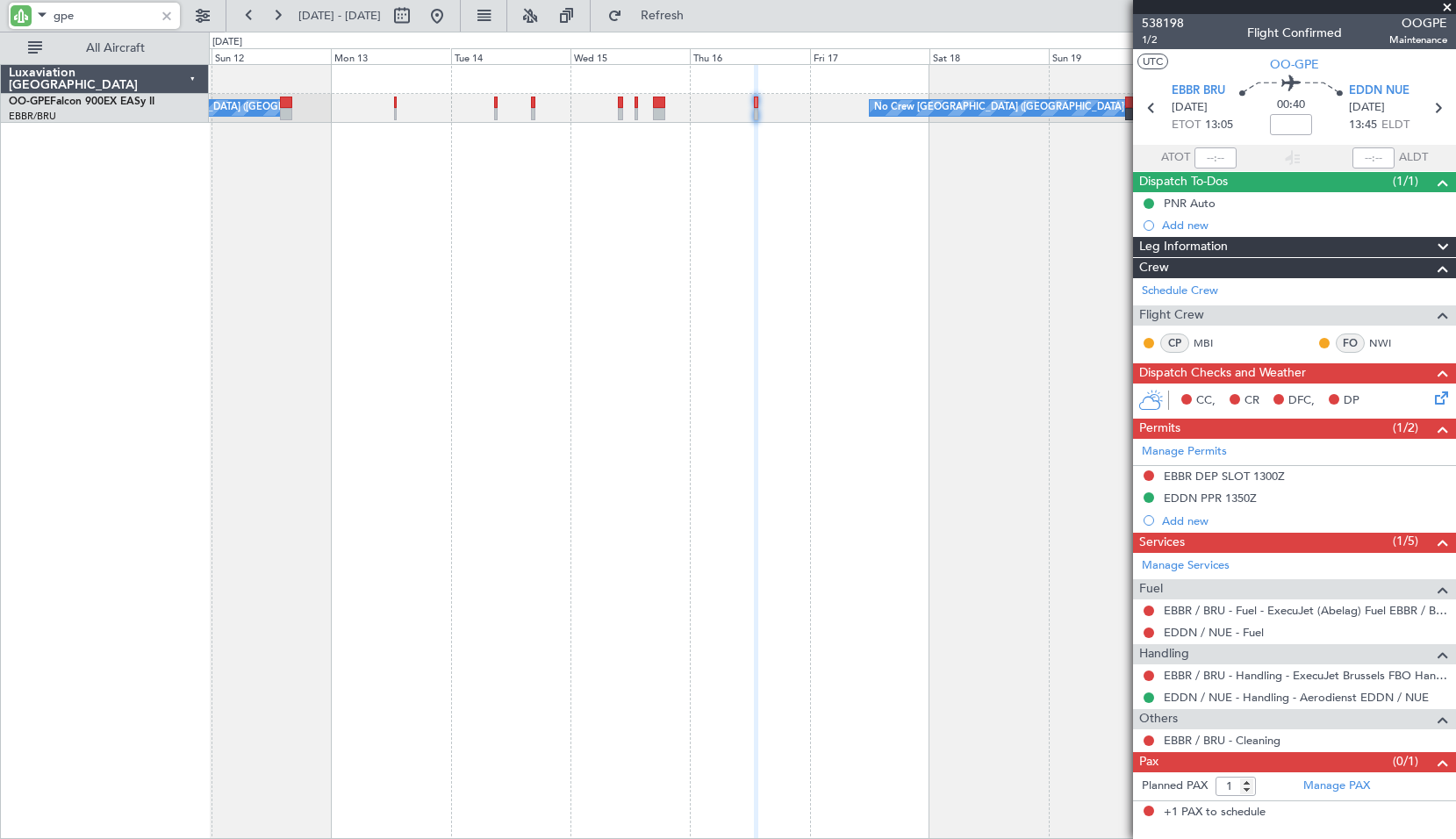
type input "gpe"
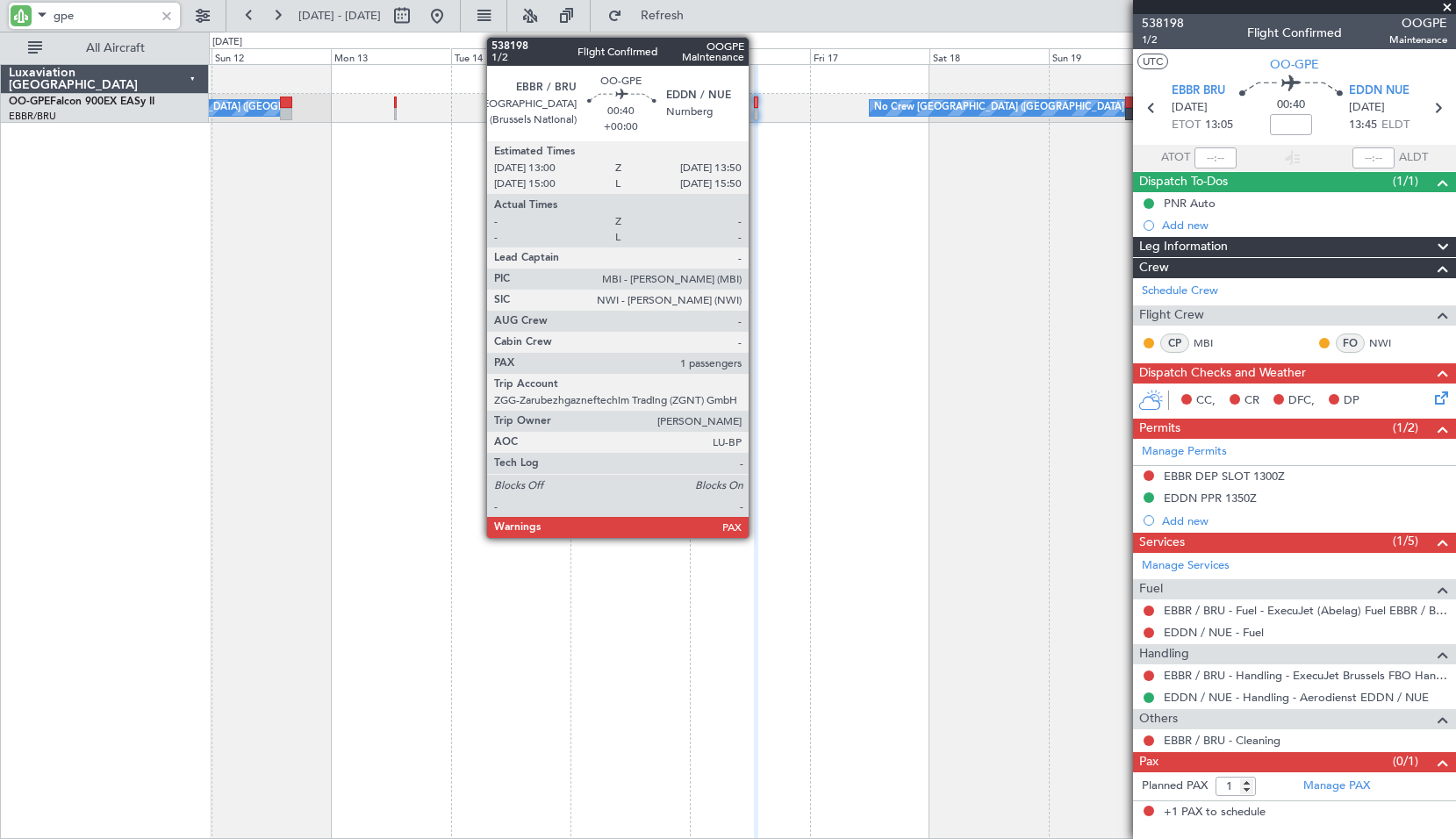
click at [756, 110] on div at bounding box center [756, 114] width 5 height 12
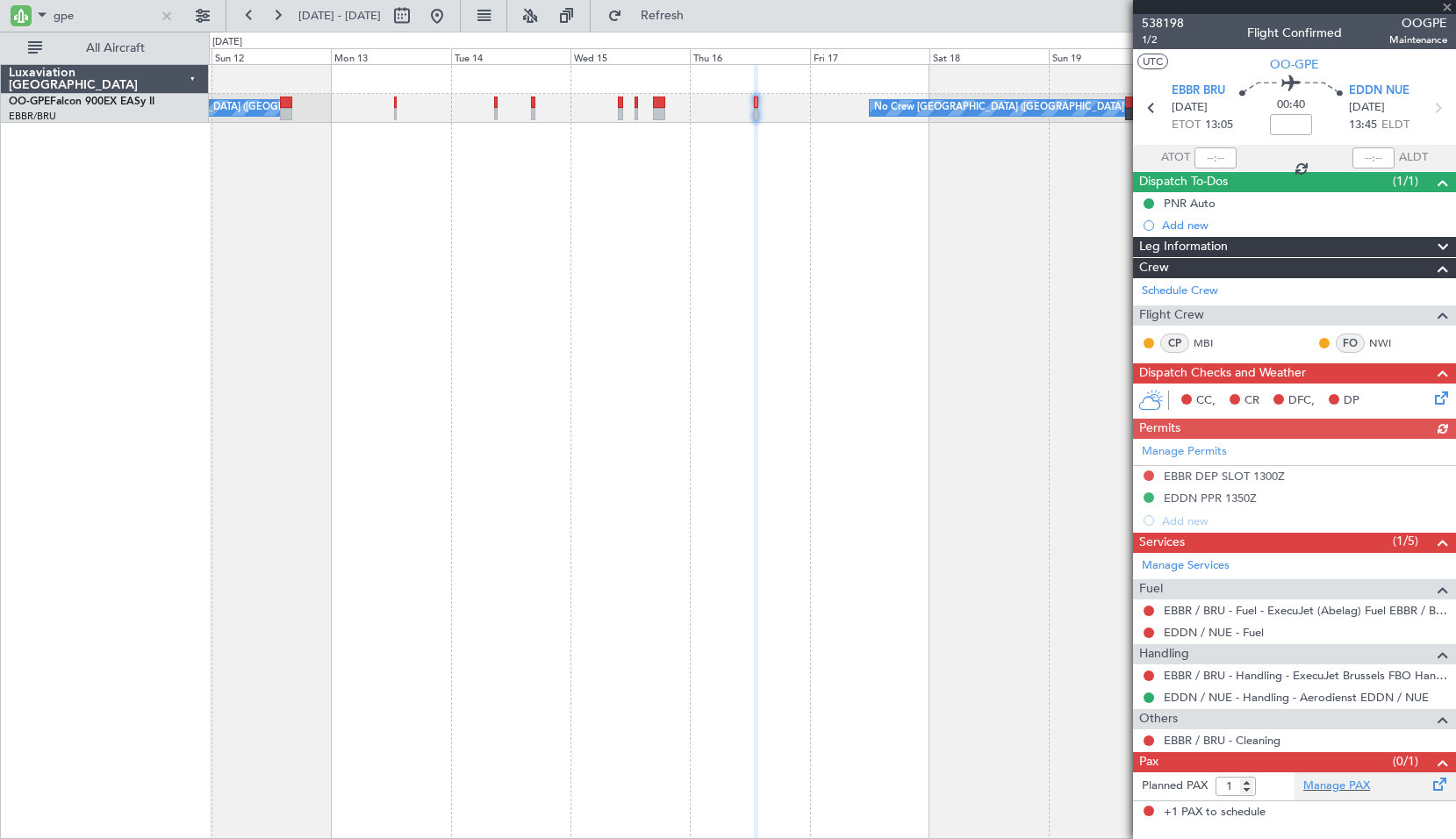
click at [1432, 787] on span at bounding box center [1440, 780] width 21 height 13
click at [699, 12] on span "Refresh" at bounding box center [663, 15] width 74 height 12
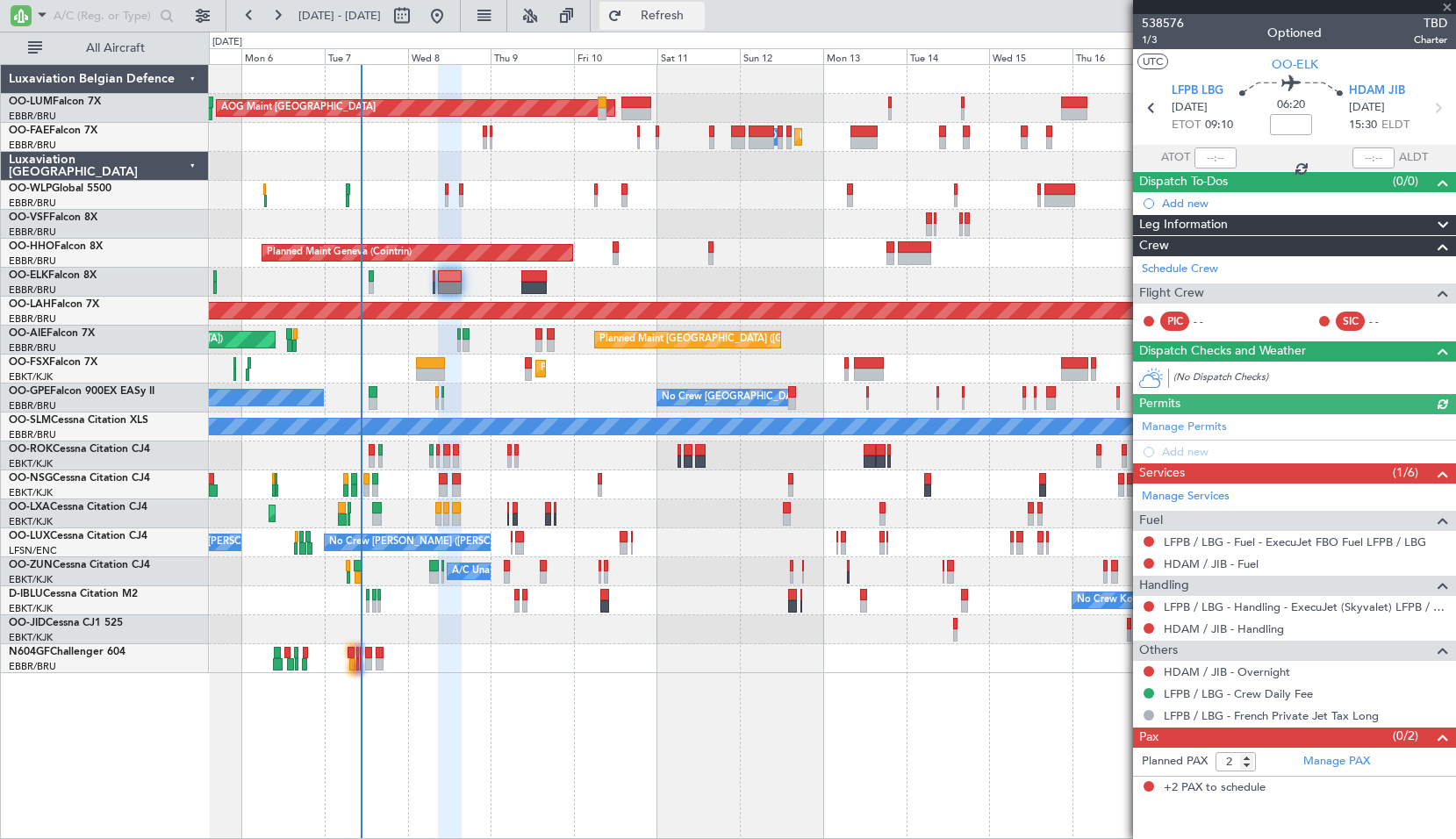
click at [679, 26] on button "Refresh" at bounding box center [652, 16] width 105 height 28
click at [488, 663] on div at bounding box center [832, 658] width 1246 height 29
